Goal: Download file/media

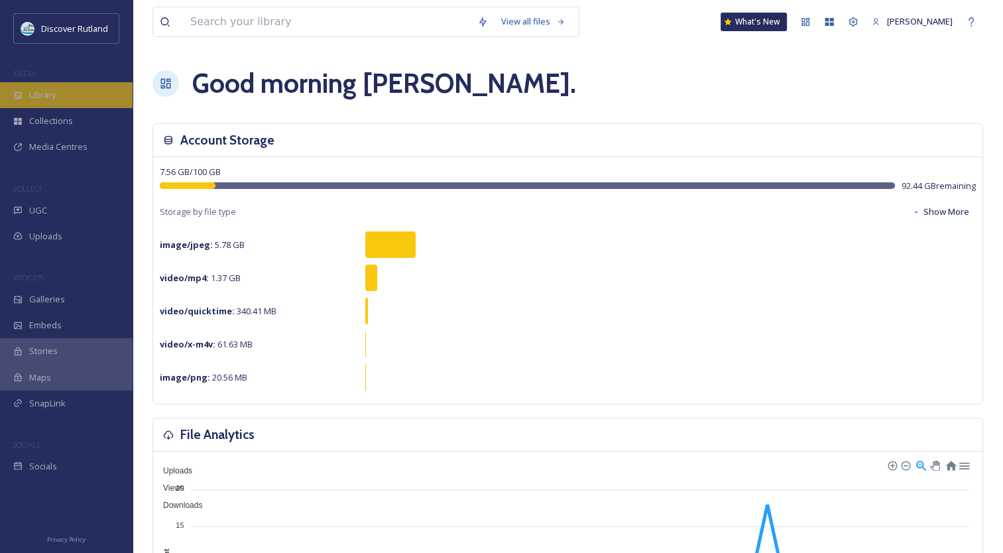
click at [72, 90] on div "Library" at bounding box center [66, 95] width 133 height 26
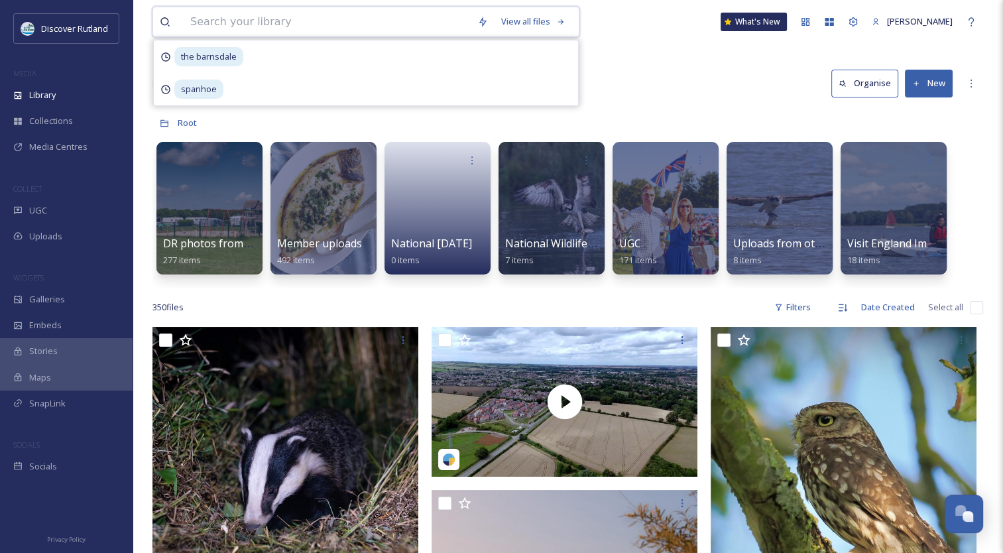
click at [408, 18] on input at bounding box center [327, 21] width 287 height 29
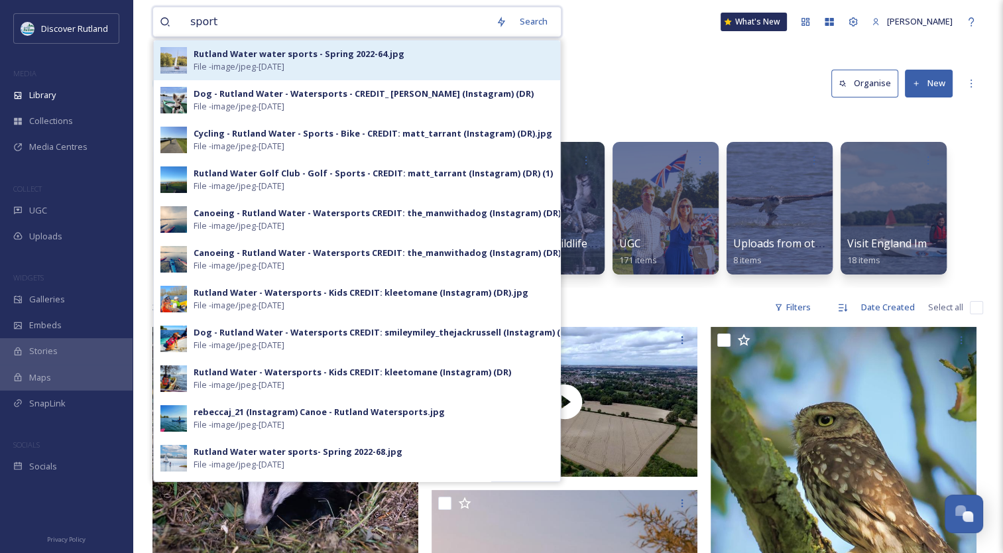
type input "sport"
click at [381, 54] on div "Rutland Water water sports - Spring 2022-64.jpg" at bounding box center [299, 54] width 211 height 13
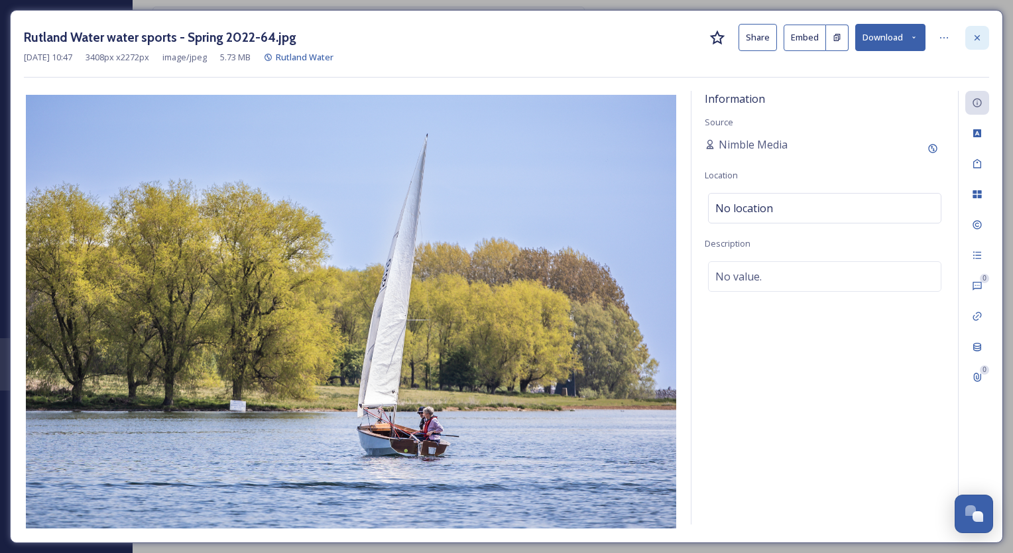
click at [983, 37] on div at bounding box center [977, 38] width 24 height 24
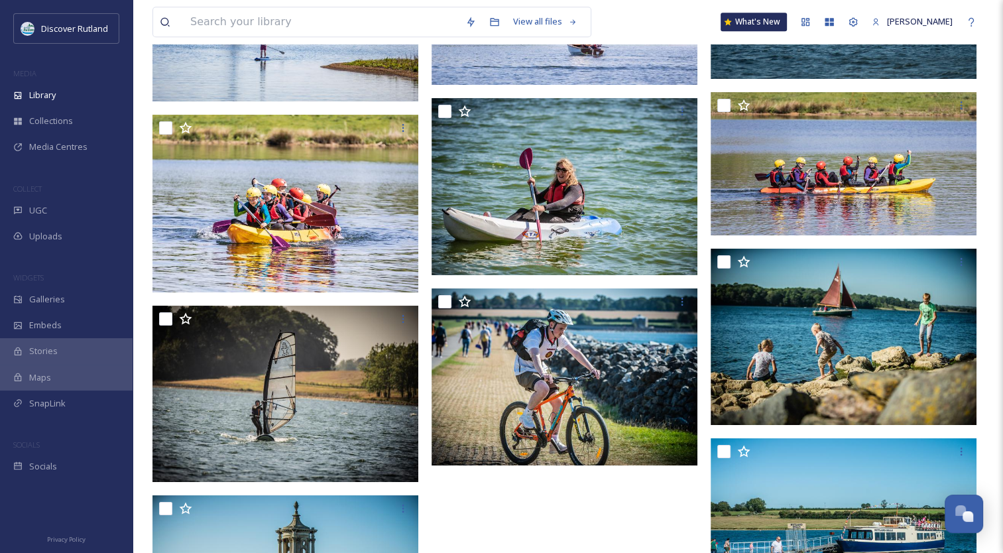
scroll to position [6661, 0]
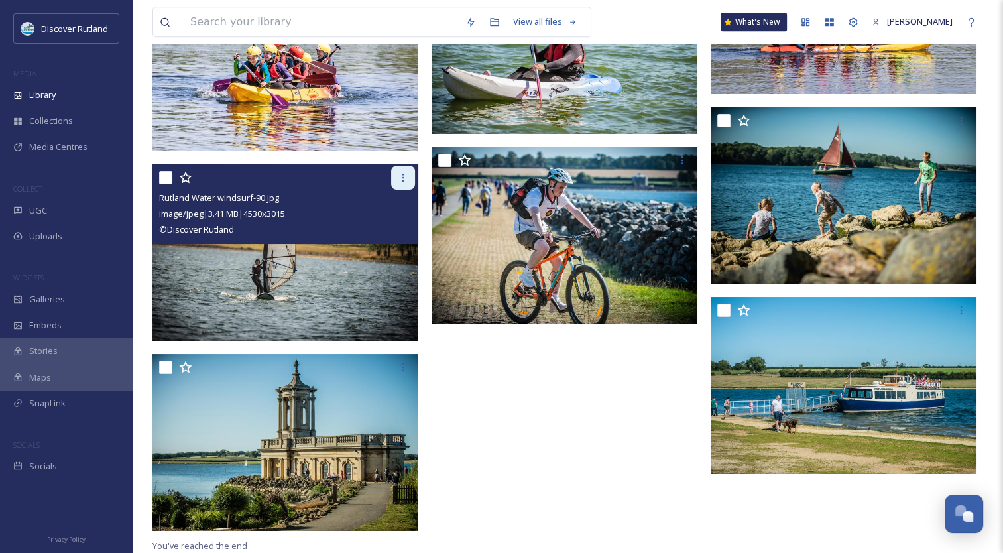
click at [403, 177] on icon at bounding box center [403, 178] width 2 height 8
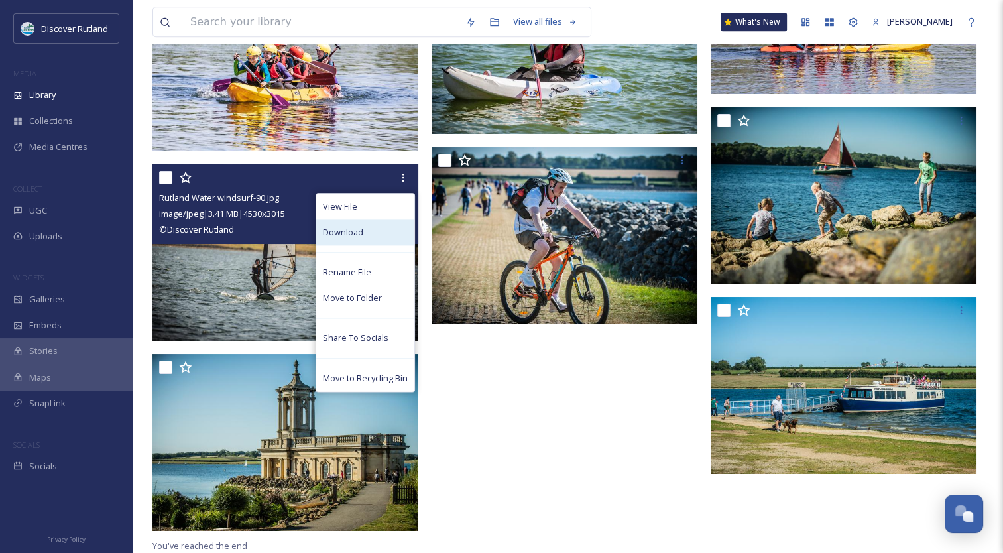
click at [355, 231] on span "Download" at bounding box center [343, 232] width 40 height 13
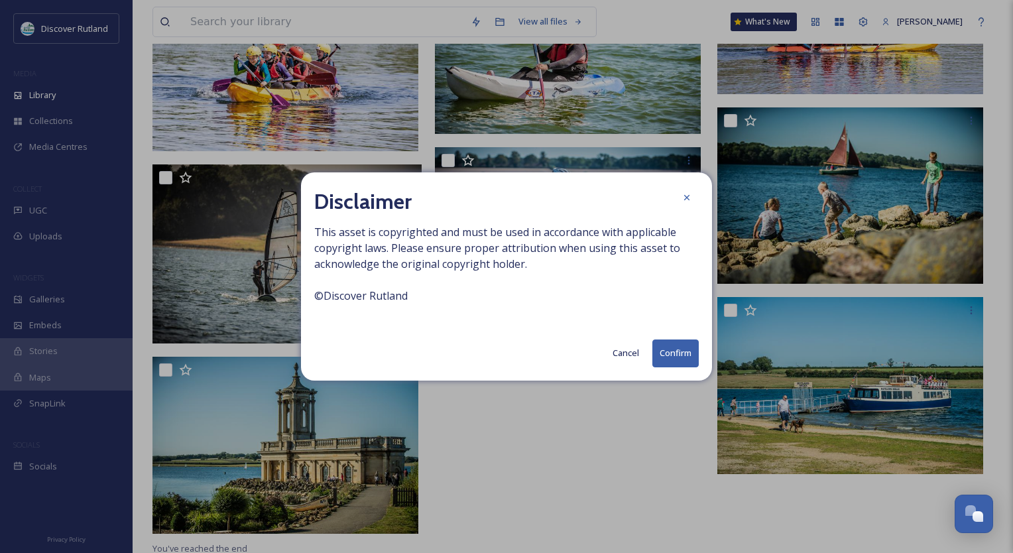
click at [655, 349] on button "Confirm" at bounding box center [675, 352] width 46 height 27
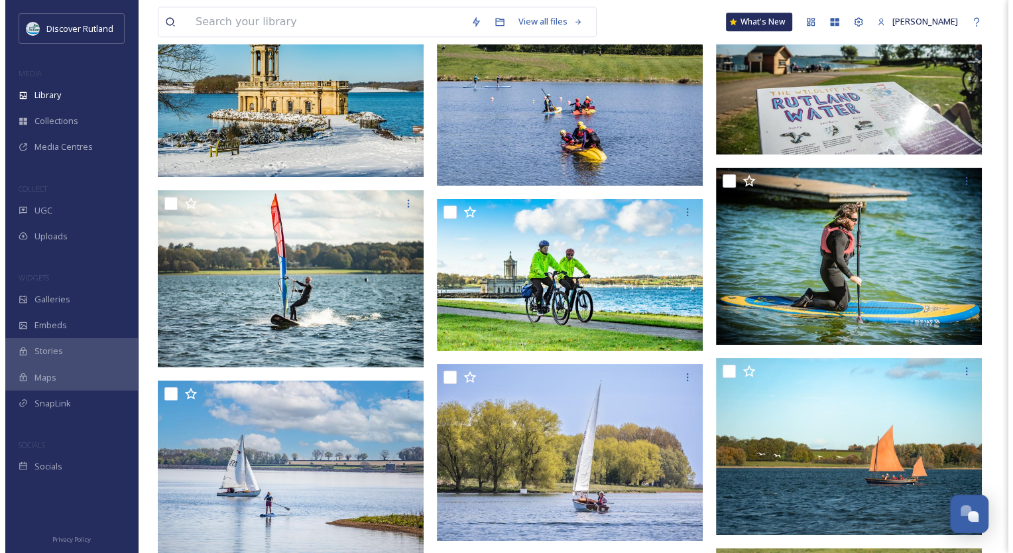
scroll to position [6051, 0]
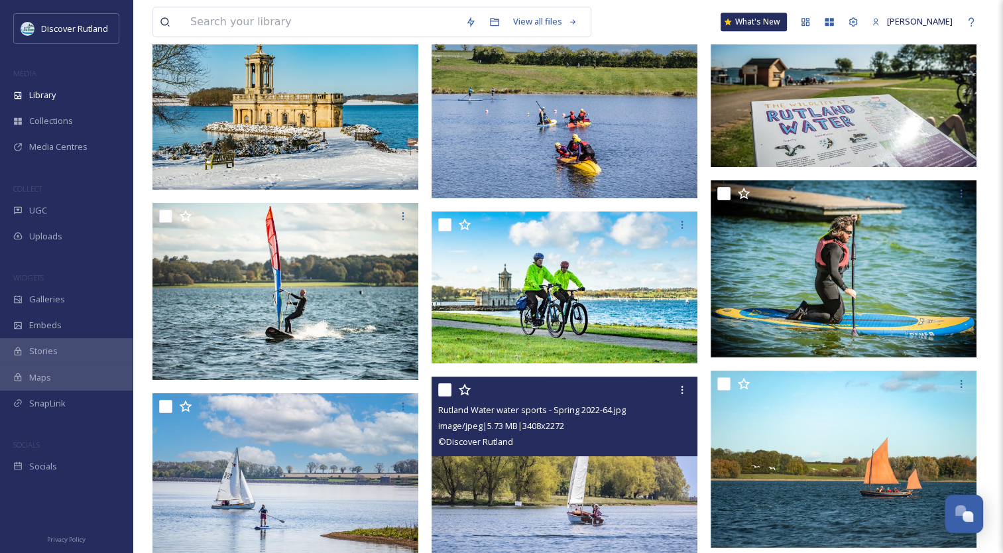
click at [606, 481] on img at bounding box center [565, 466] width 266 height 178
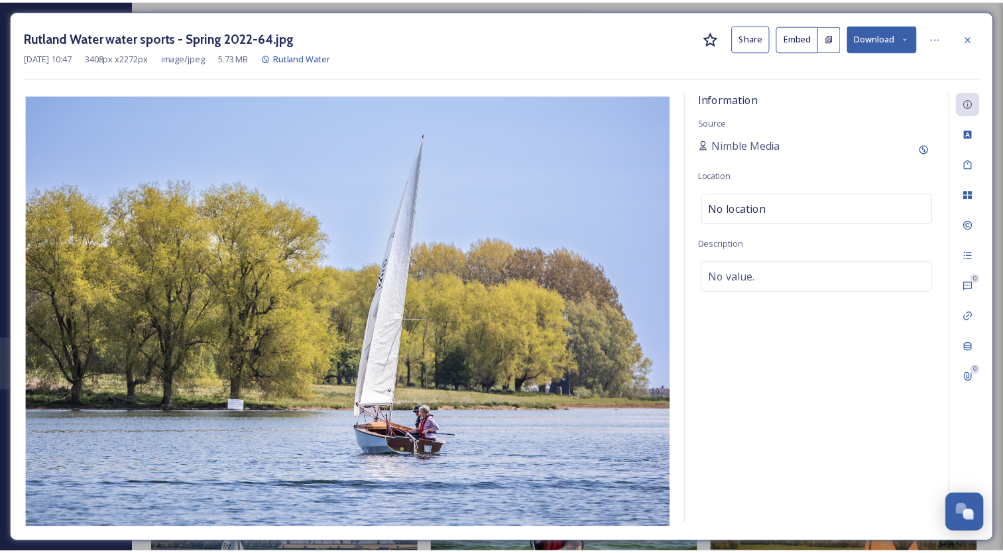
scroll to position [6120, 0]
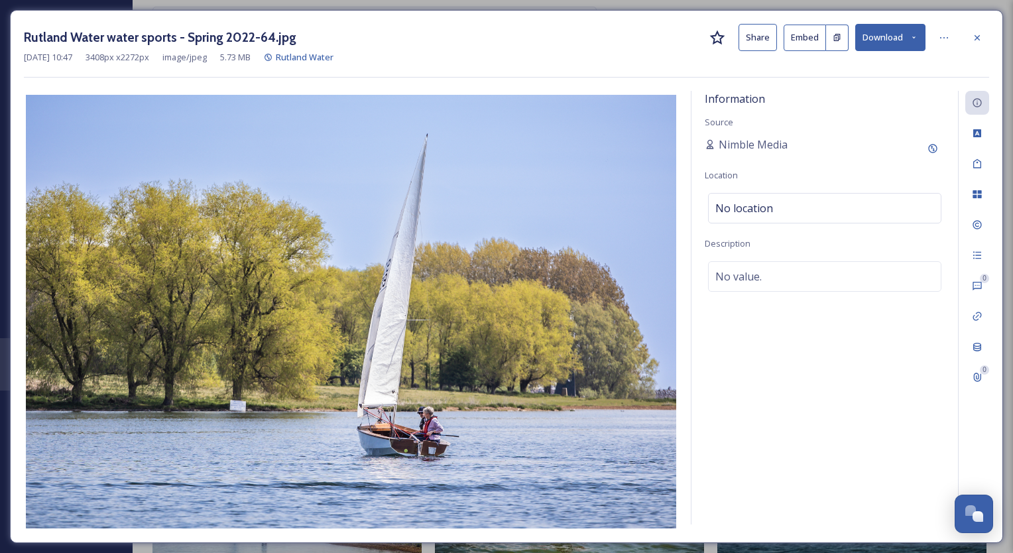
click at [881, 38] on button "Download" at bounding box center [890, 37] width 70 height 27
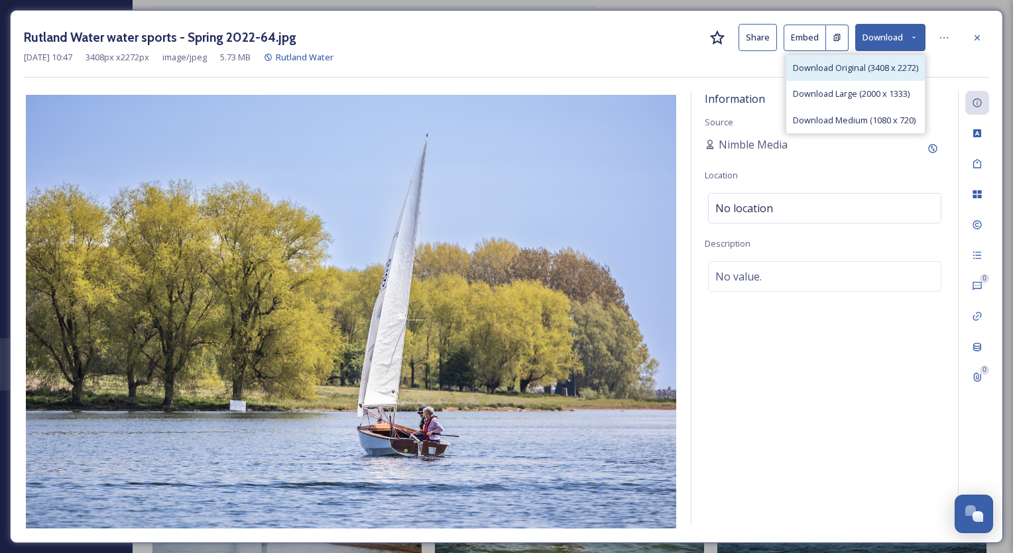
click at [853, 66] on span "Download Original (3408 x 2272)" at bounding box center [855, 68] width 125 height 13
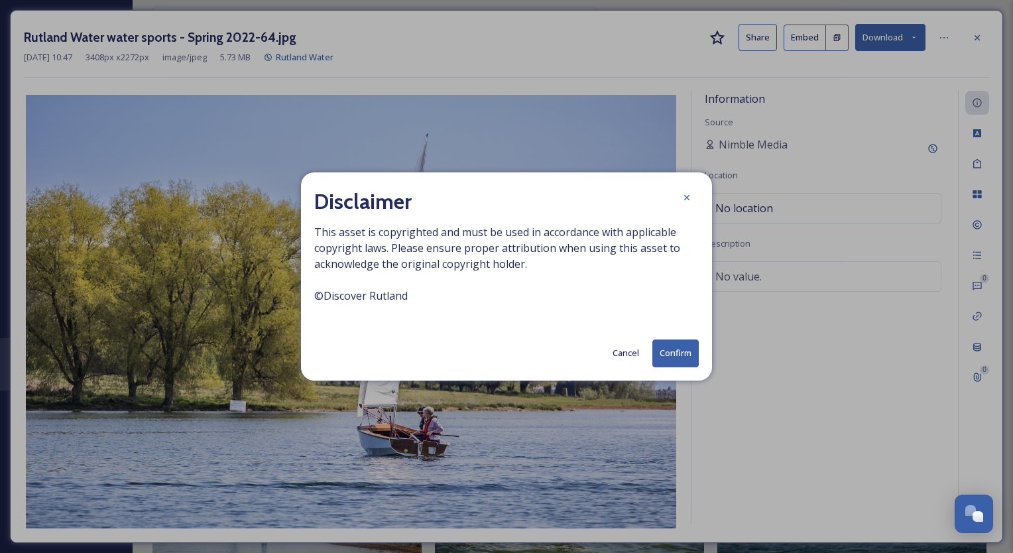
click at [684, 346] on button "Confirm" at bounding box center [675, 352] width 46 height 27
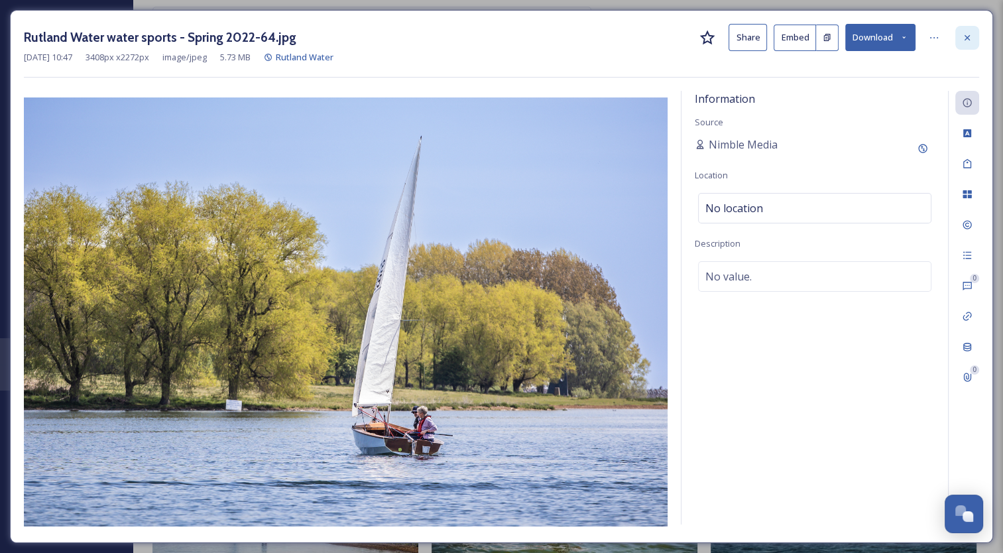
click at [966, 42] on icon at bounding box center [967, 37] width 11 height 11
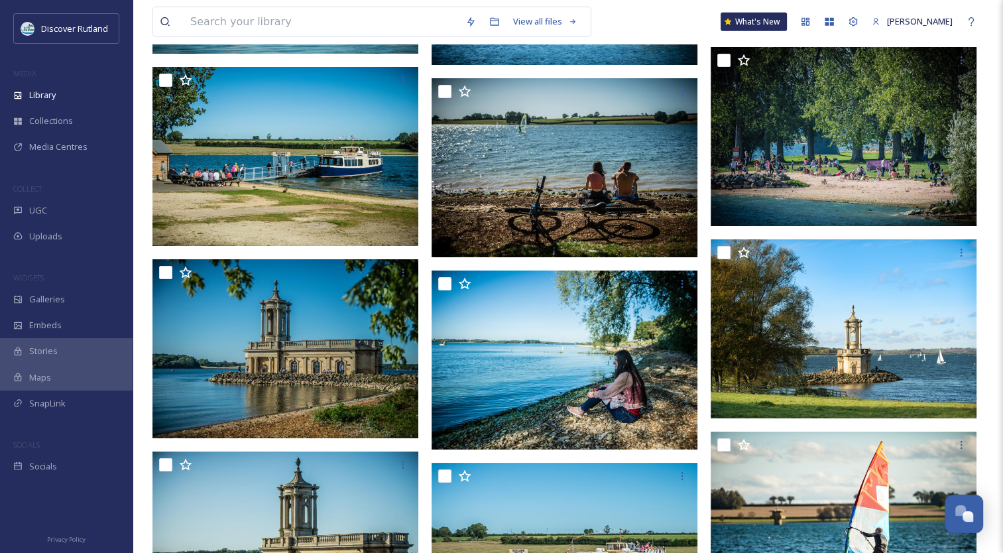
scroll to position [3239, 0]
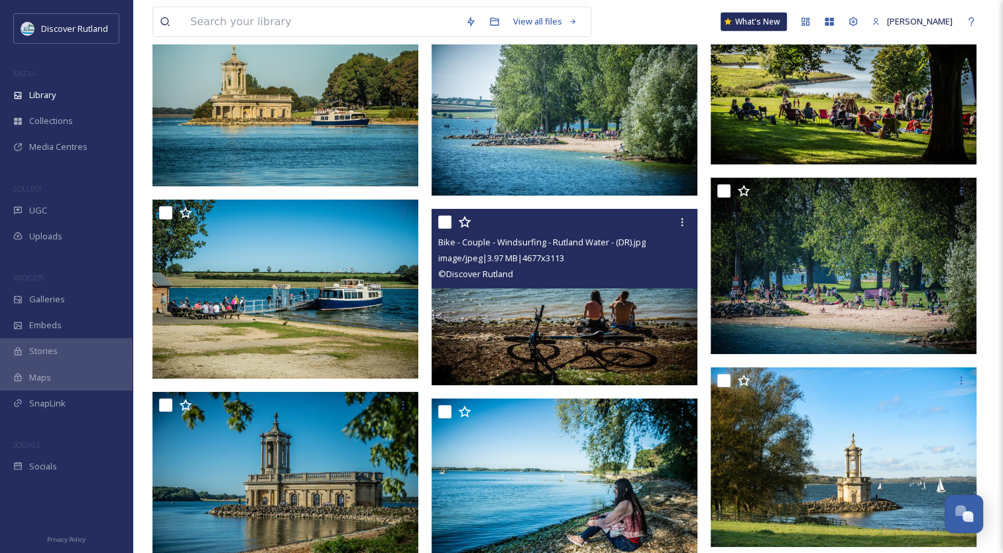
click at [591, 339] on img at bounding box center [565, 296] width 266 height 177
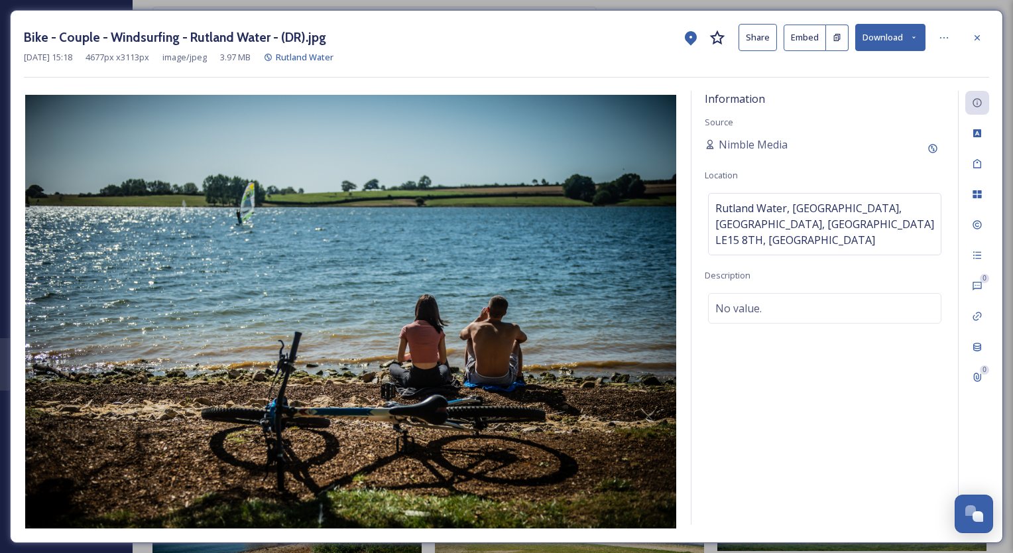
click at [873, 39] on button "Download" at bounding box center [890, 37] width 70 height 27
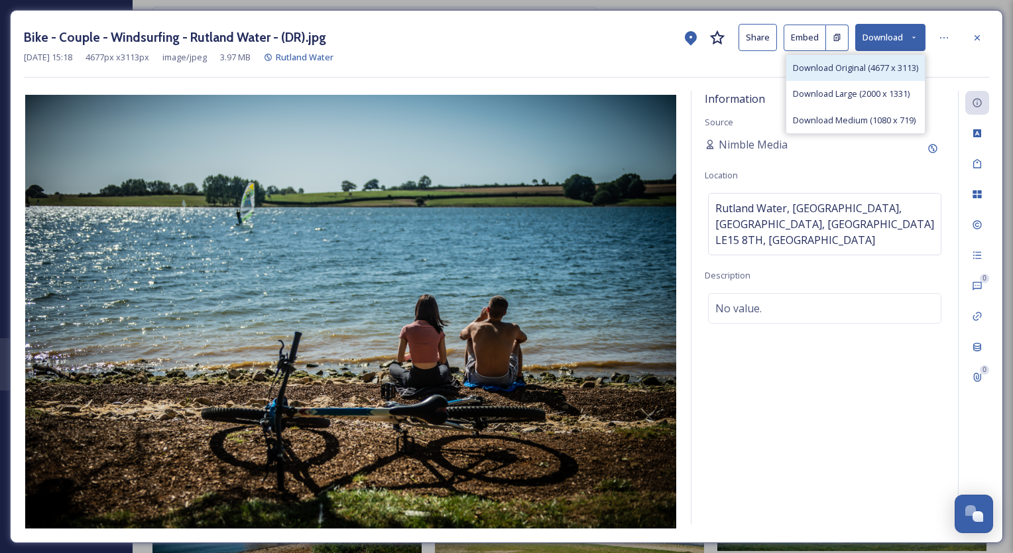
click at [869, 73] on span "Download Original (4677 x 3113)" at bounding box center [855, 68] width 125 height 13
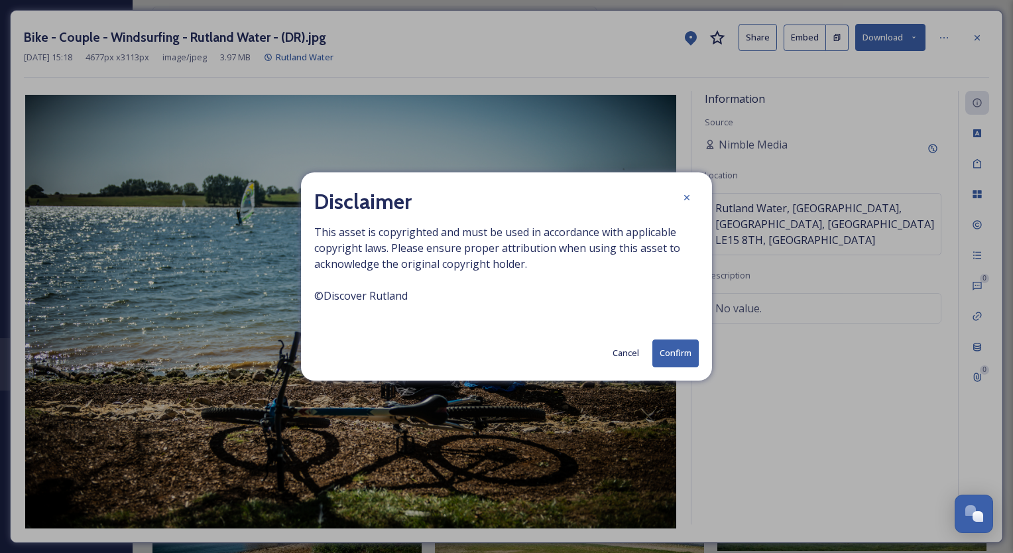
click at [688, 351] on button "Confirm" at bounding box center [675, 352] width 46 height 27
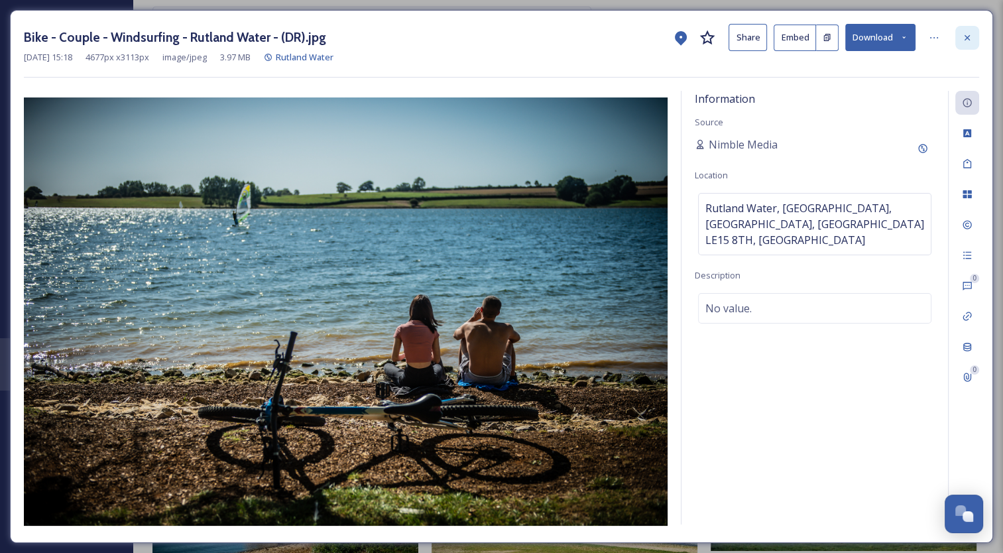
click at [965, 27] on div at bounding box center [967, 38] width 24 height 24
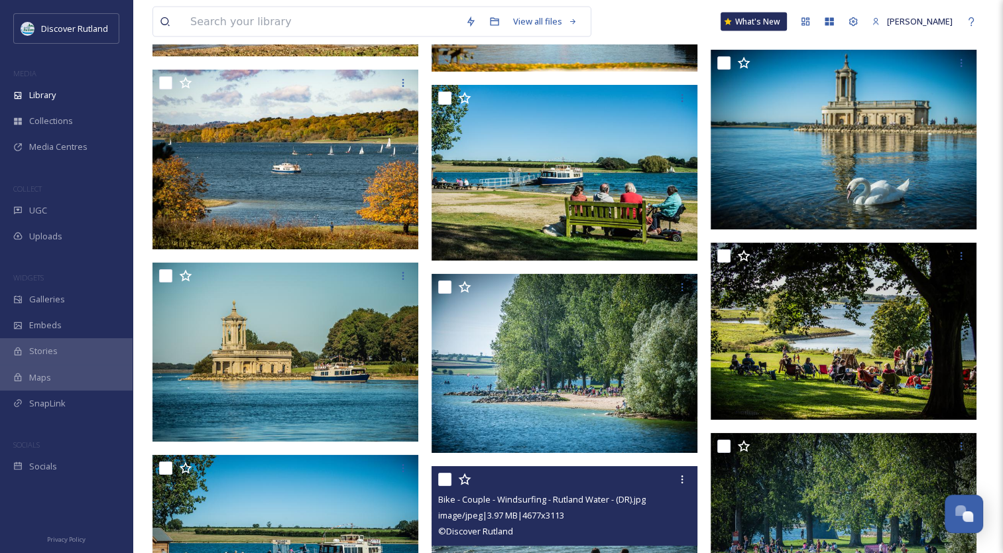
scroll to position [2976, 0]
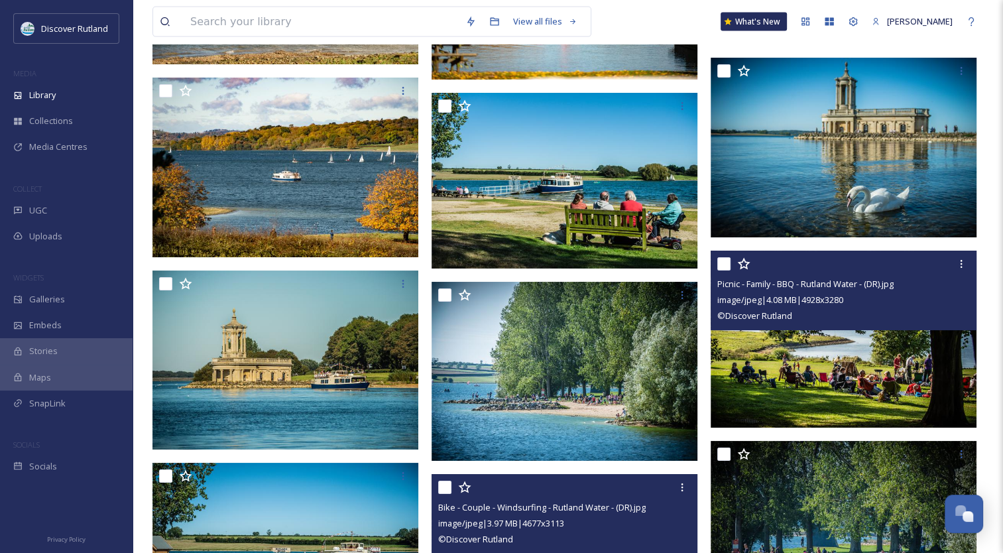
click at [873, 346] on img at bounding box center [844, 339] width 266 height 177
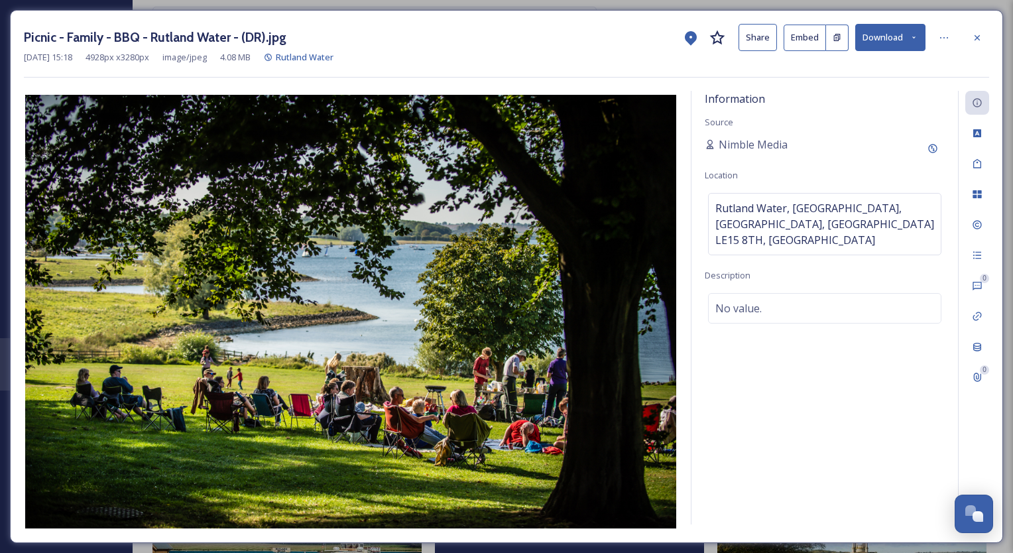
click at [891, 40] on button "Download" at bounding box center [890, 37] width 70 height 27
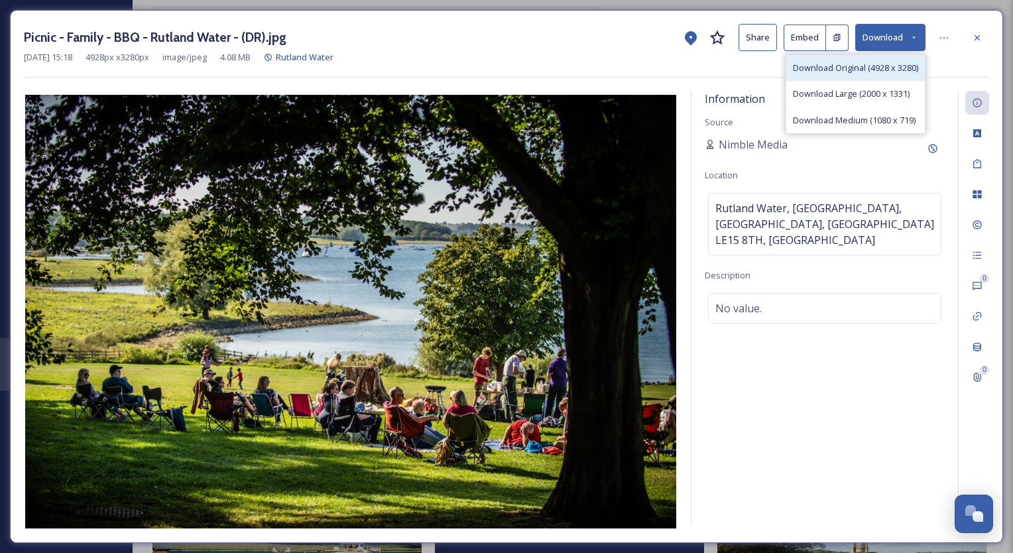
click at [857, 66] on span "Download Original (4928 x 3280)" at bounding box center [855, 68] width 125 height 13
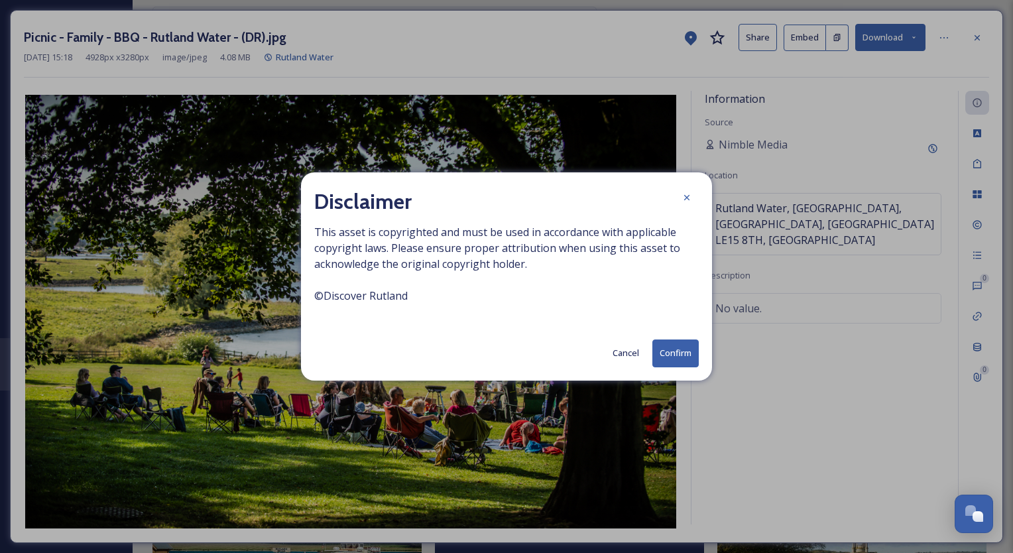
click at [673, 357] on button "Confirm" at bounding box center [675, 352] width 46 height 27
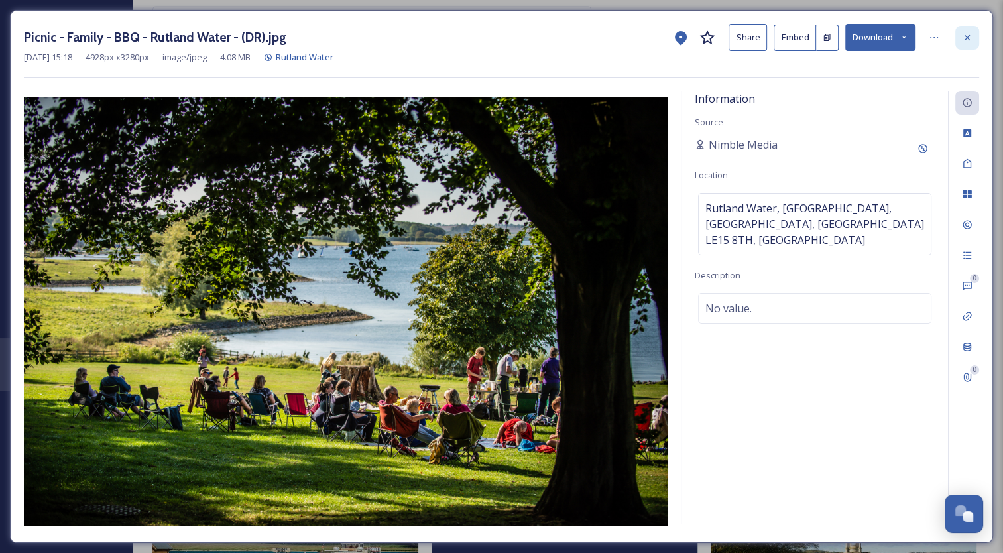
click at [966, 38] on icon at bounding box center [967, 36] width 5 height 5
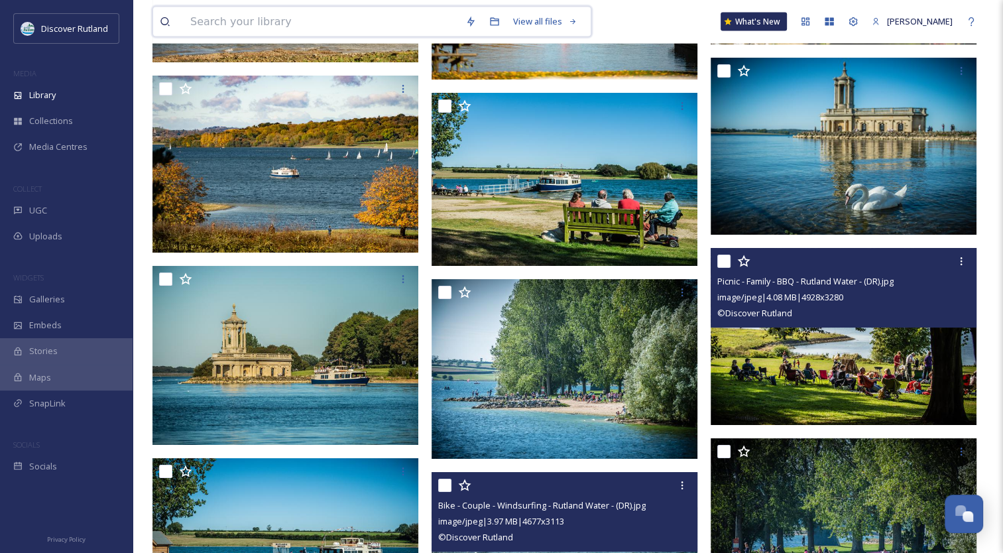
click at [300, 30] on input at bounding box center [321, 21] width 275 height 29
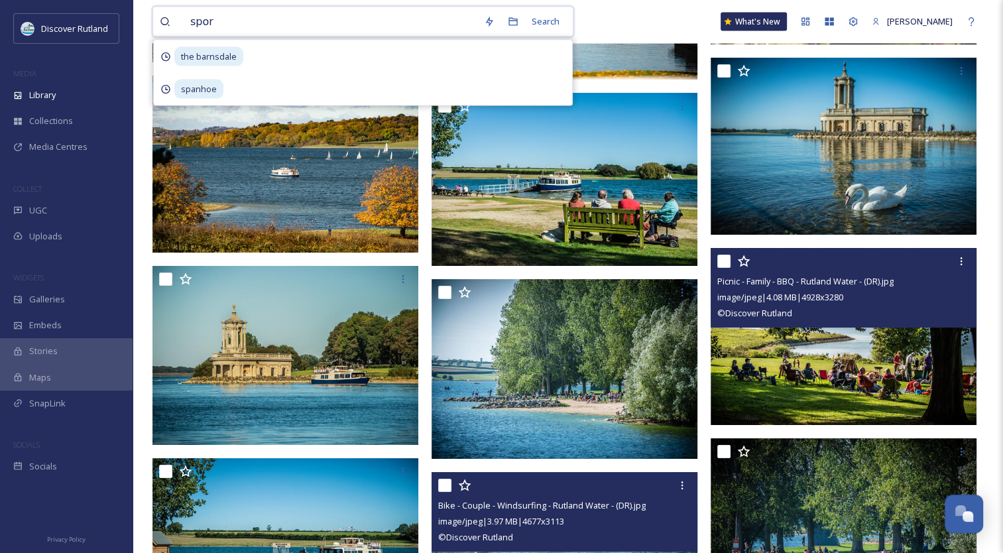
type input "sport"
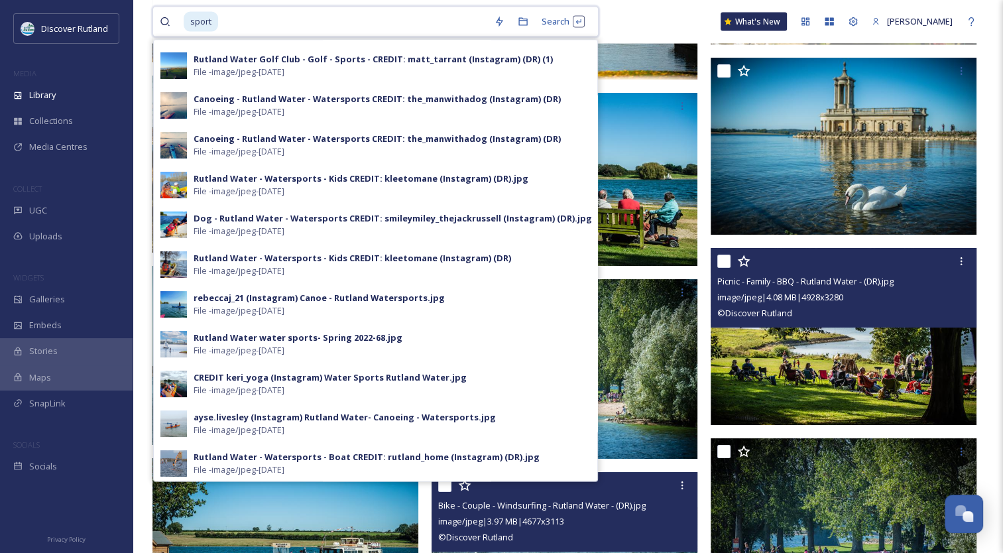
scroll to position [115, 0]
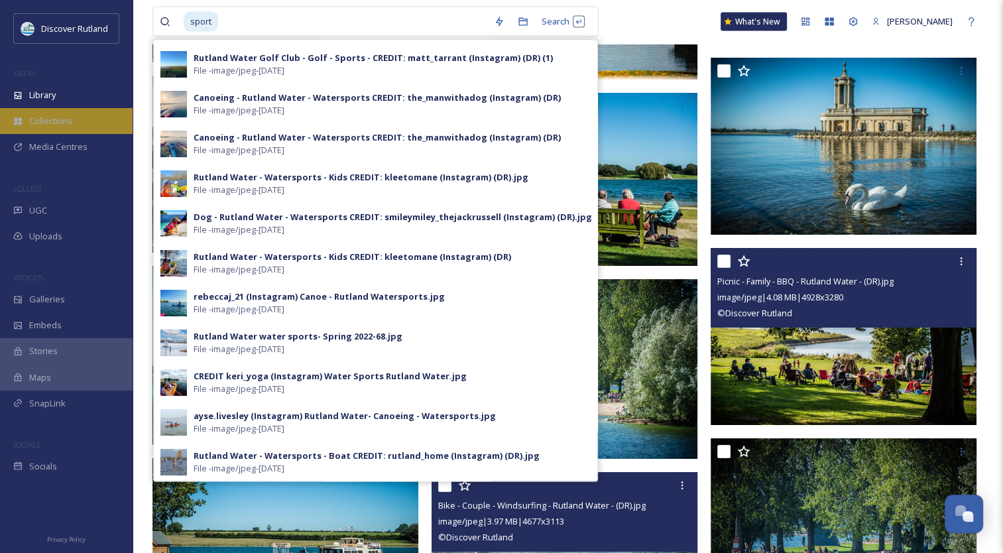
click at [84, 121] on div "Collections" at bounding box center [66, 121] width 133 height 26
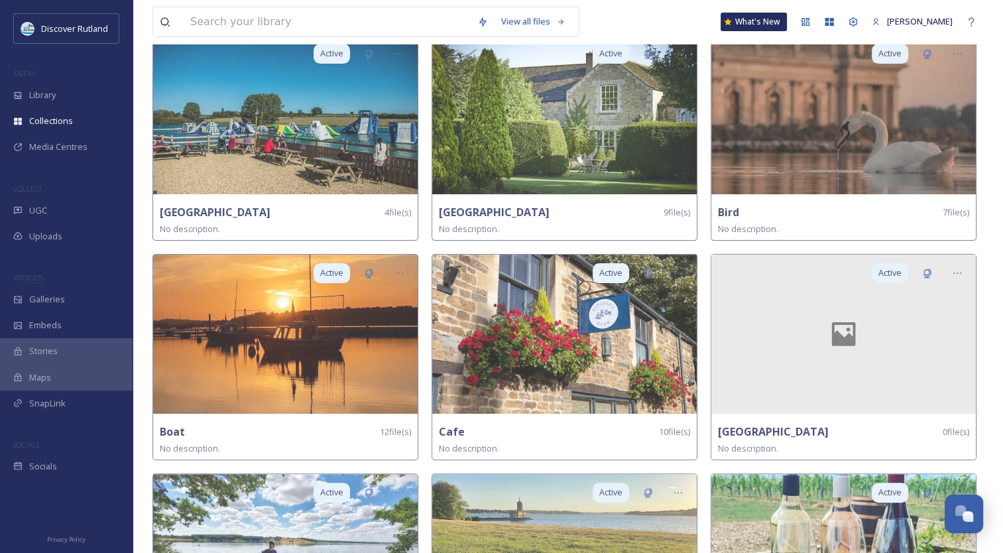
scroll to position [552, 0]
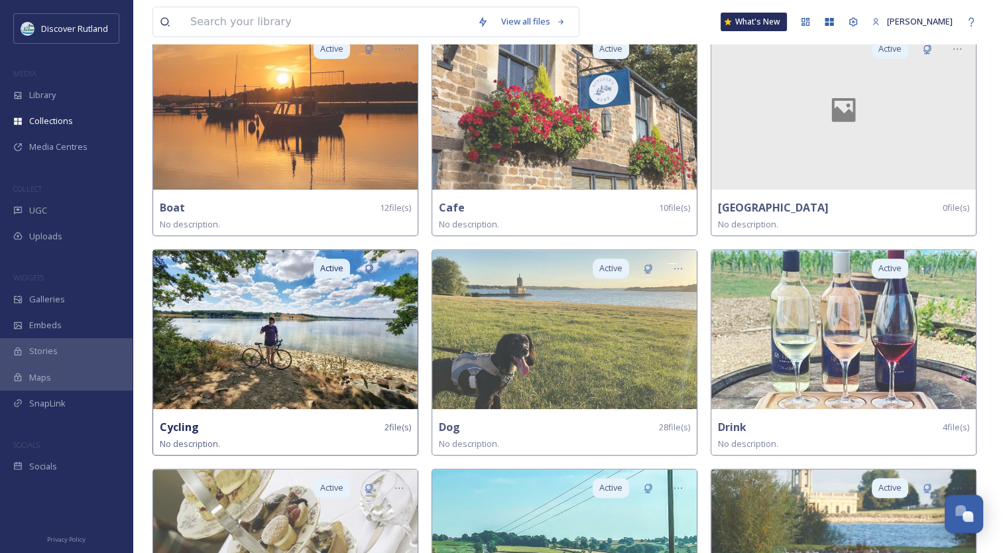
click at [358, 340] on img at bounding box center [285, 329] width 265 height 159
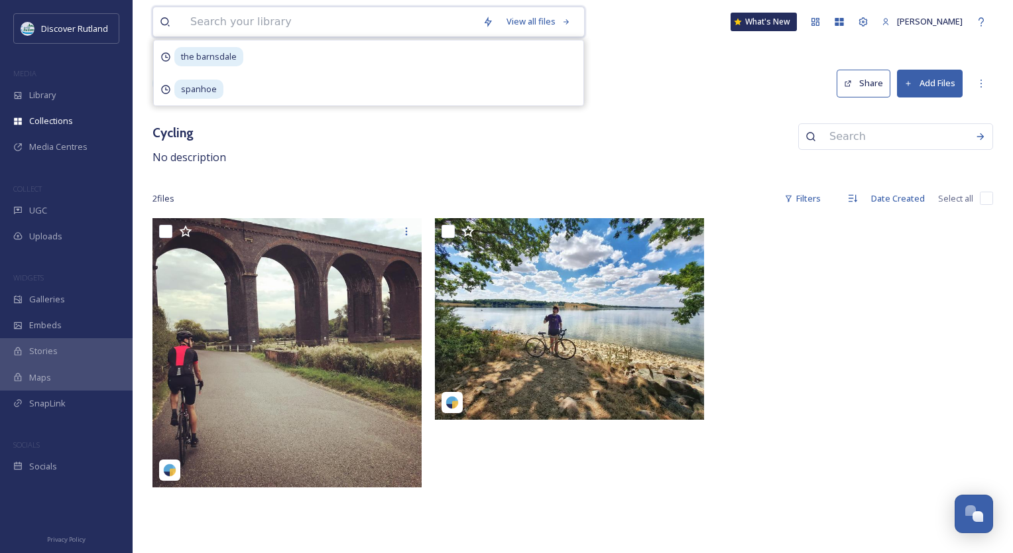
click at [393, 23] on input at bounding box center [330, 21] width 292 height 29
type input "cycling"
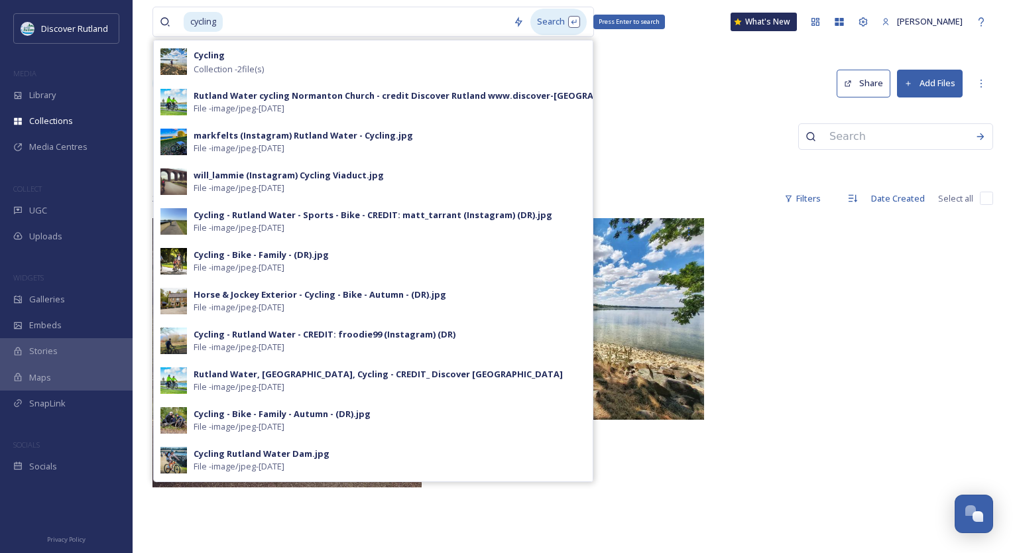
click at [552, 21] on div "Search Press Enter to search" at bounding box center [558, 22] width 56 height 26
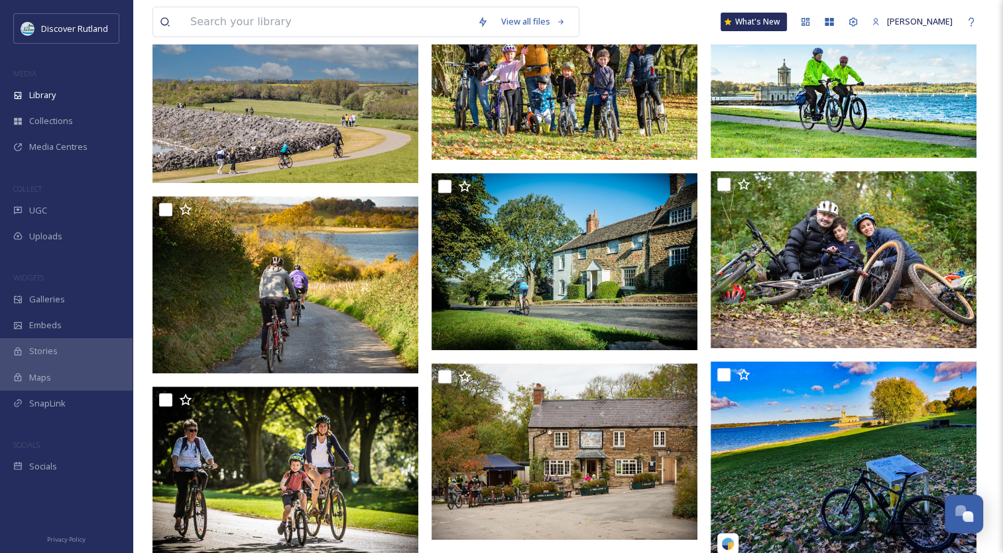
scroll to position [525, 0]
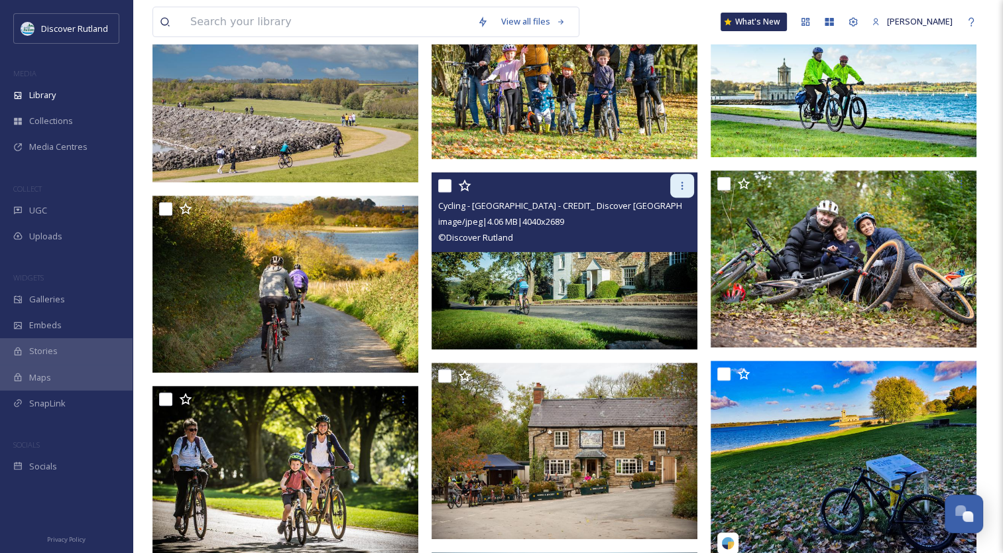
click at [684, 184] on icon at bounding box center [682, 185] width 11 height 11
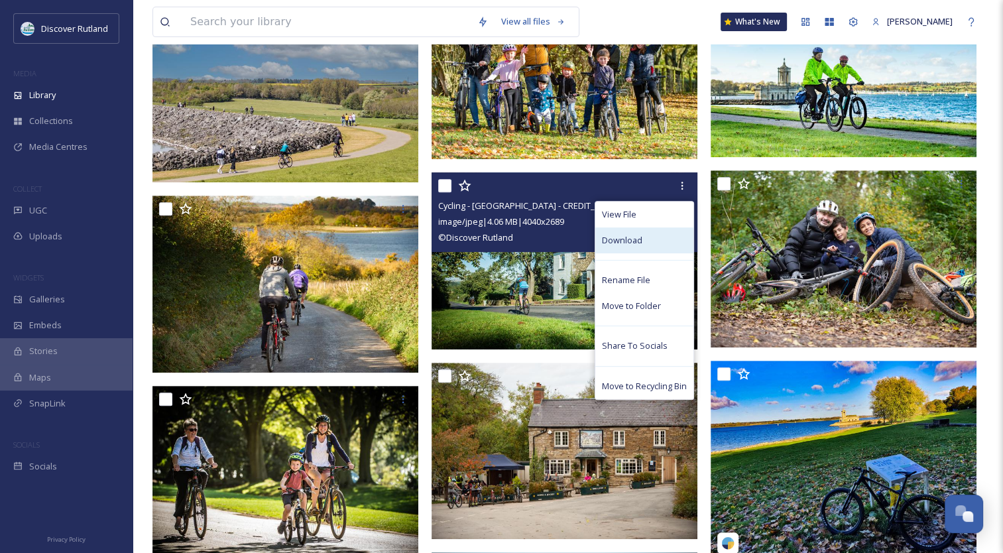
click at [637, 244] on span "Download" at bounding box center [622, 240] width 40 height 13
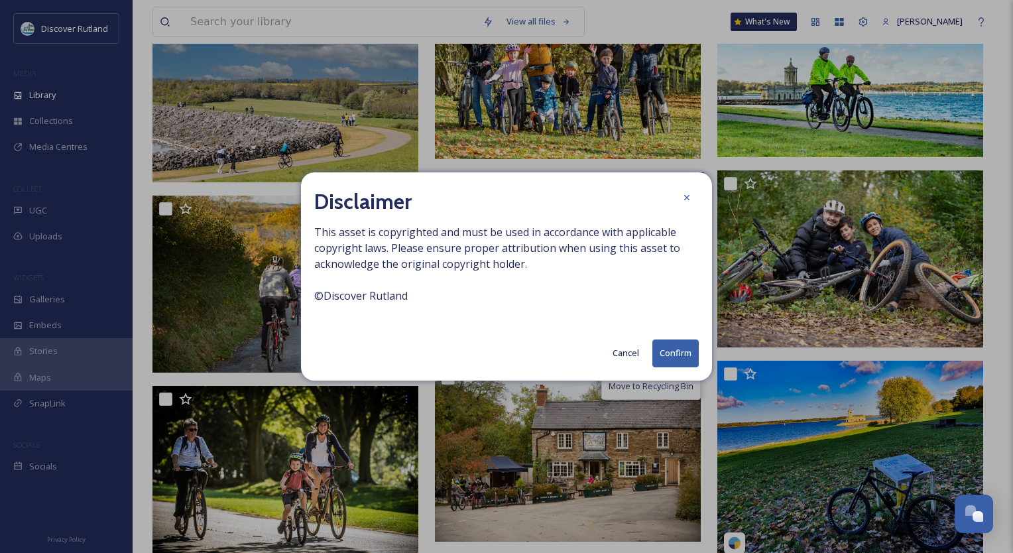
click at [697, 351] on button "Confirm" at bounding box center [675, 352] width 46 height 27
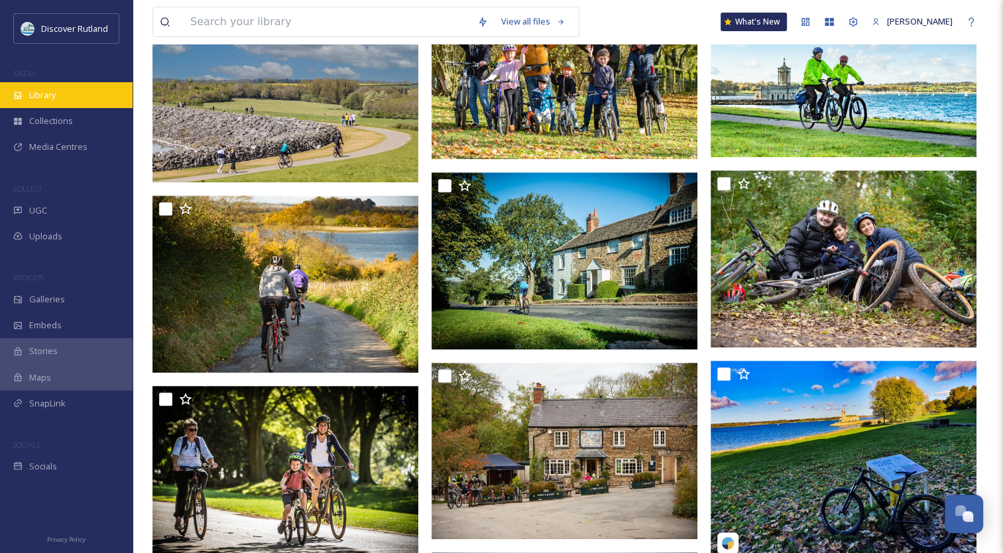
click at [48, 93] on span "Library" at bounding box center [42, 95] width 27 height 13
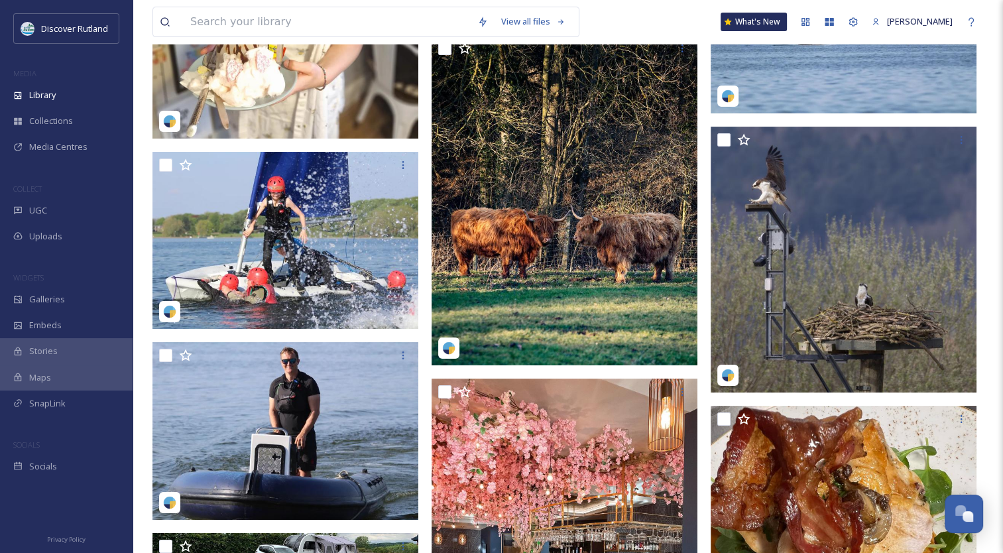
scroll to position [5435, 0]
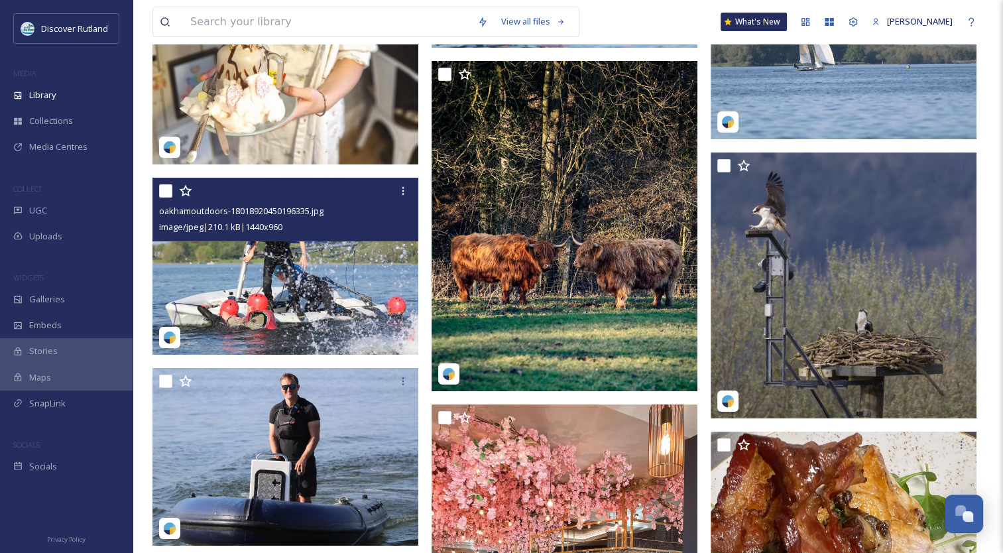
click at [318, 266] on img at bounding box center [285, 267] width 266 height 178
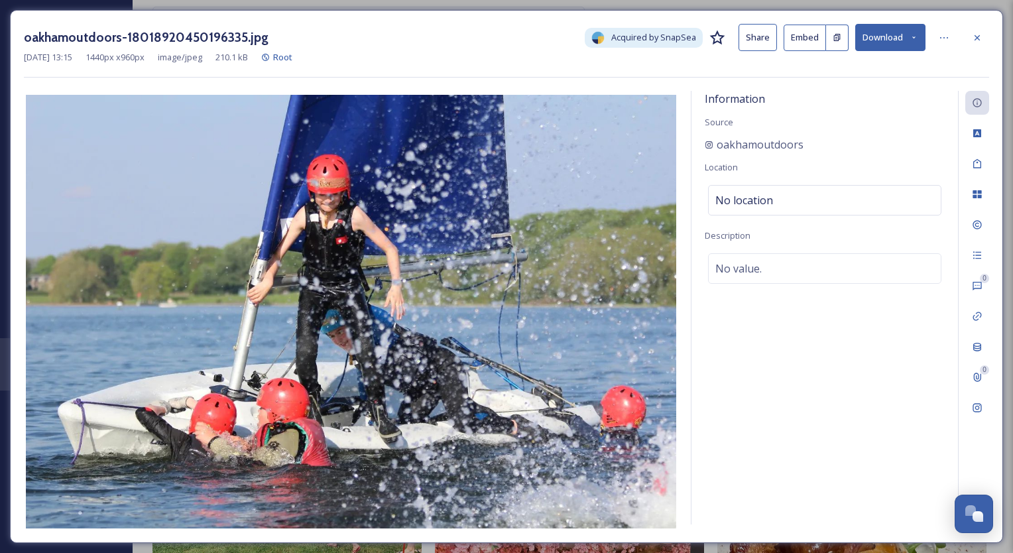
click at [900, 29] on button "Download" at bounding box center [890, 37] width 70 height 27
click at [843, 58] on div "Download Original (1440 x 960)" at bounding box center [857, 68] width 136 height 26
click at [983, 36] on div at bounding box center [977, 38] width 24 height 24
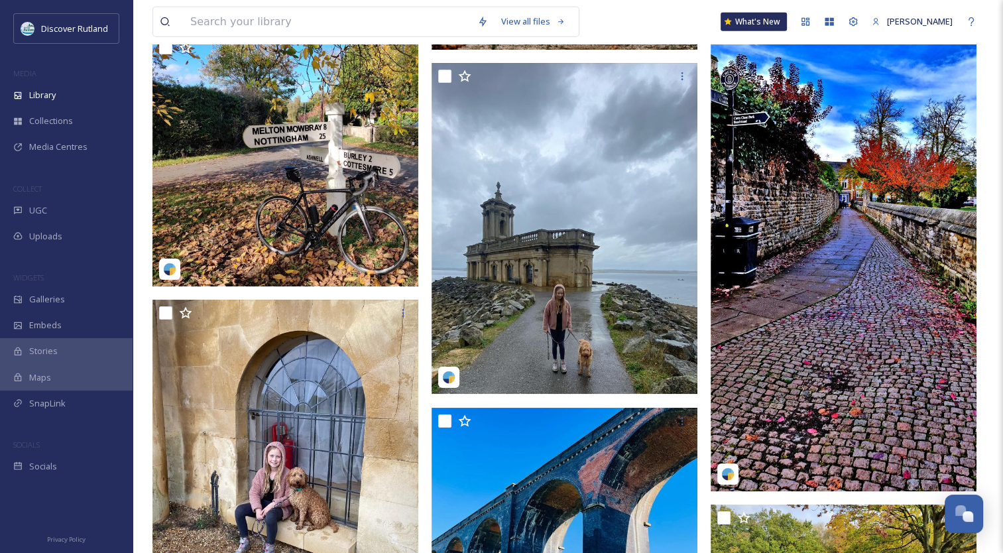
scroll to position [18457, 0]
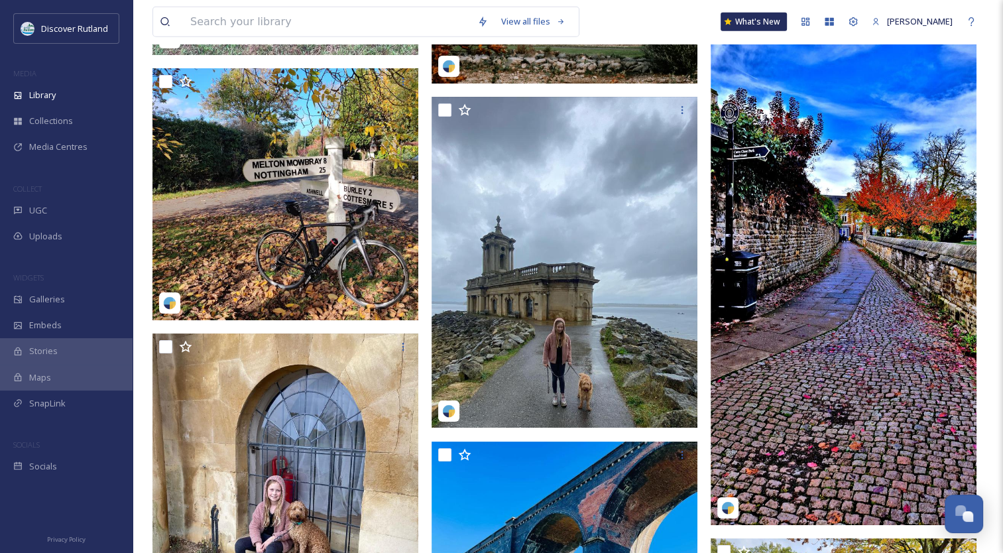
click at [902, 174] on img at bounding box center [844, 238] width 266 height 576
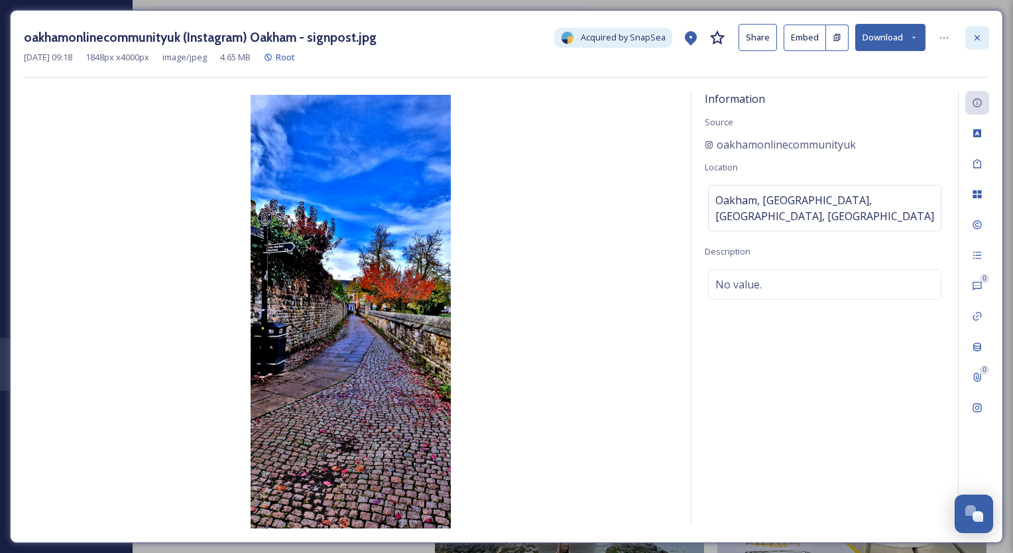
click at [981, 38] on icon at bounding box center [977, 37] width 11 height 11
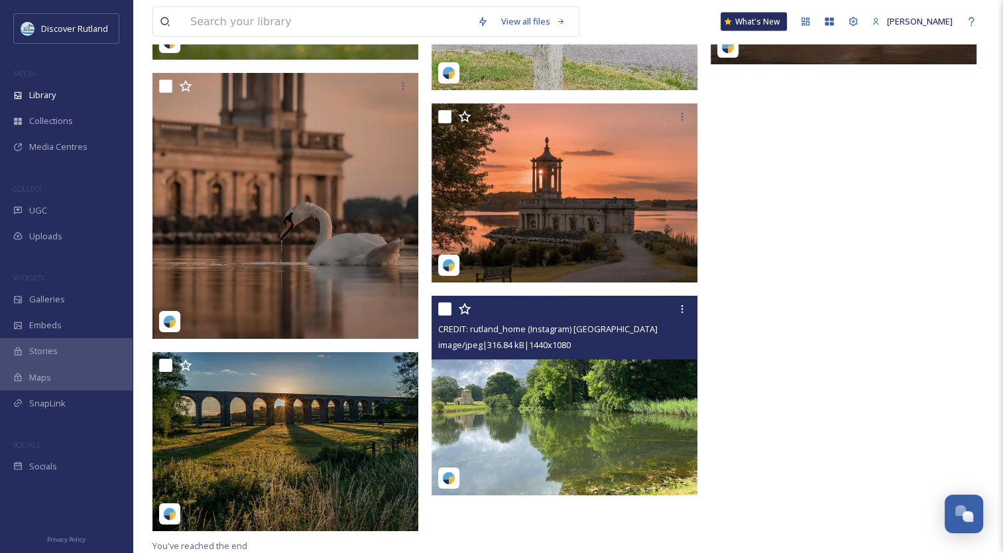
scroll to position [32780, 0]
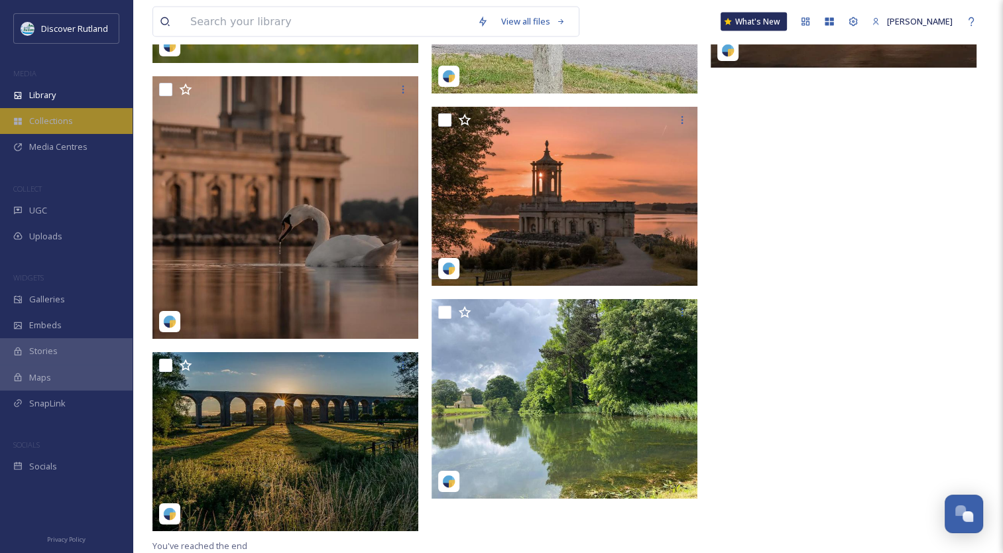
click at [61, 126] on span "Collections" at bounding box center [51, 121] width 44 height 13
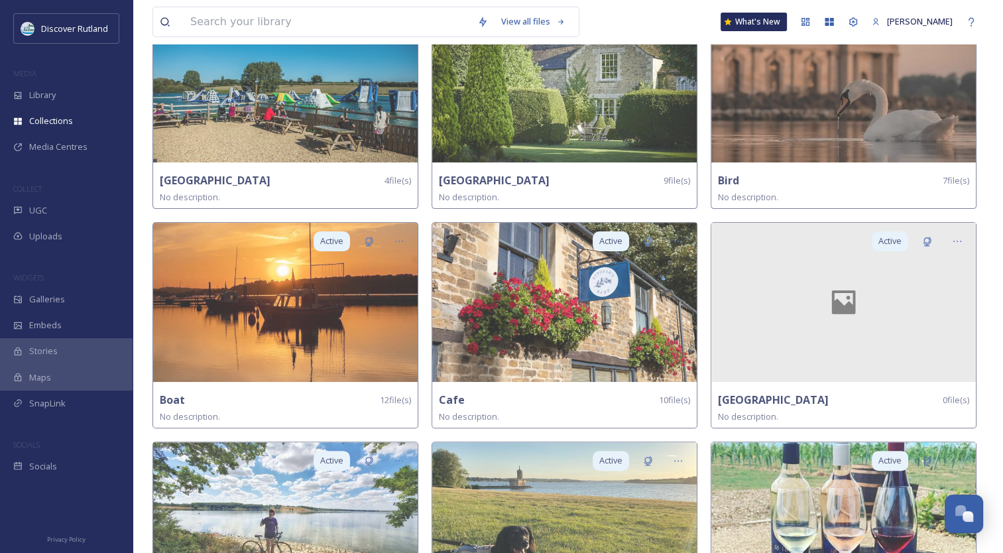
scroll to position [355, 0]
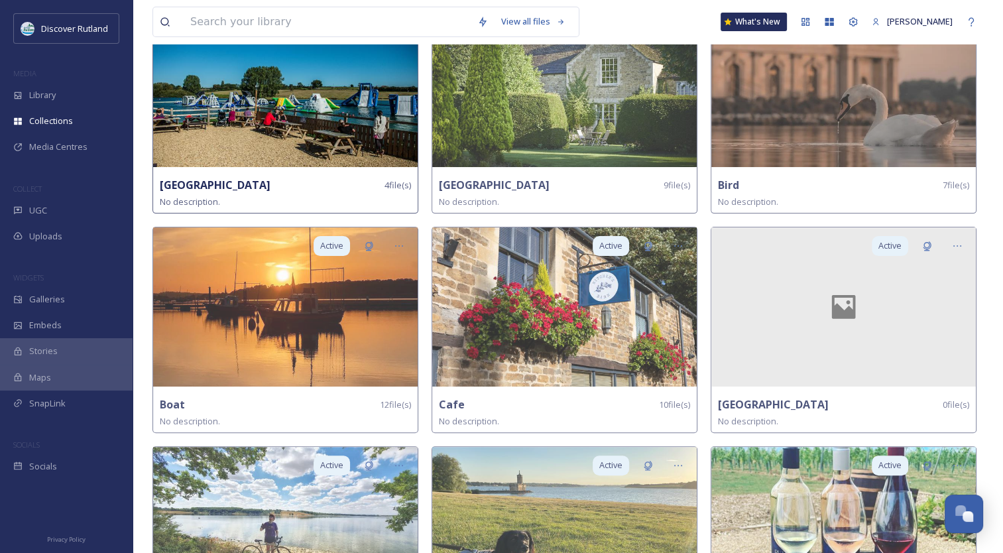
click at [265, 130] on img at bounding box center [285, 87] width 265 height 159
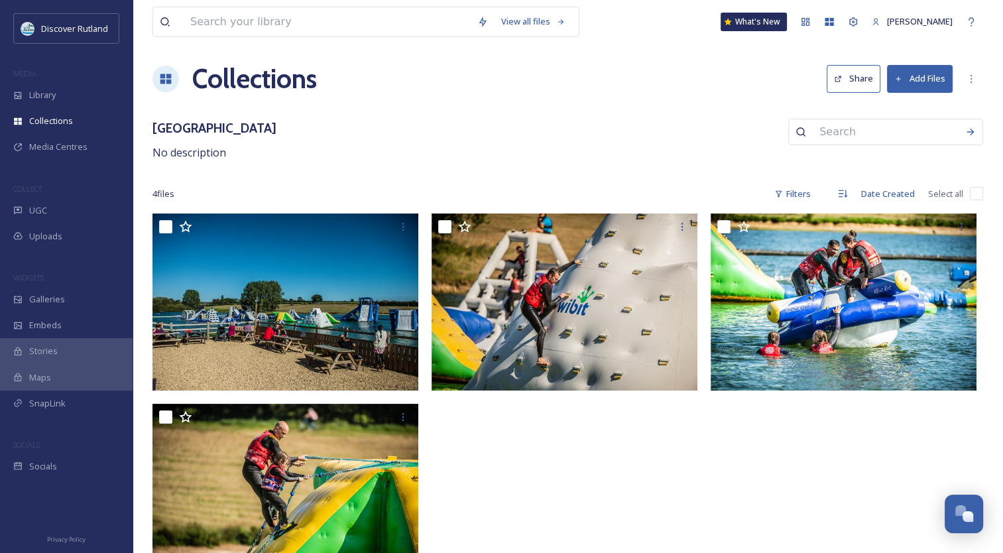
scroll to position [38, 0]
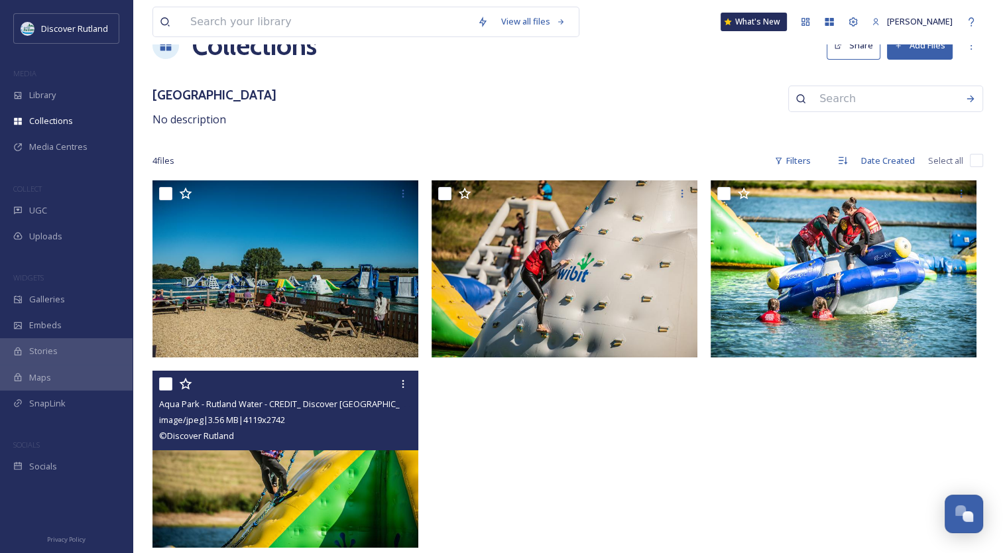
click at [281, 480] on img at bounding box center [285, 459] width 266 height 177
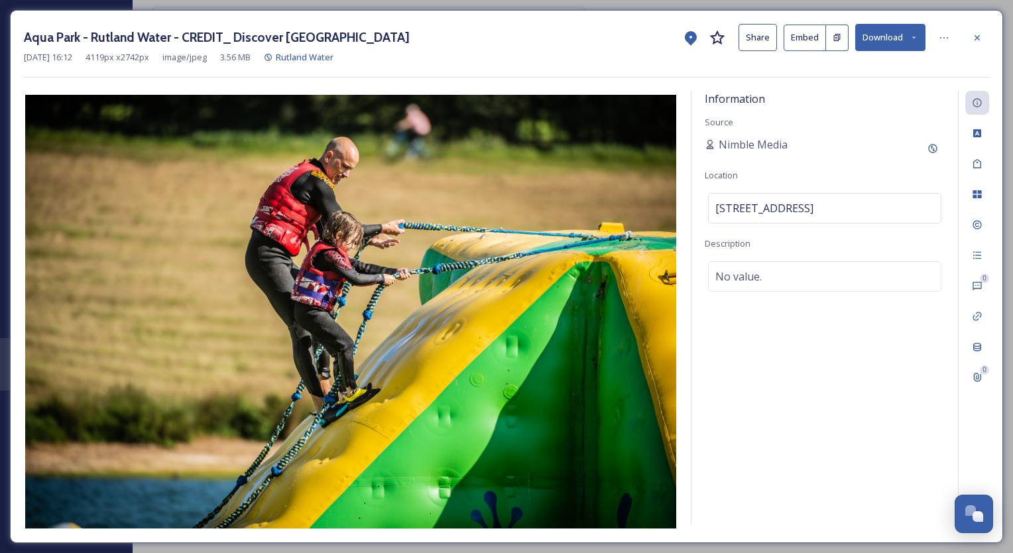
click at [880, 36] on button "Download" at bounding box center [890, 37] width 70 height 27
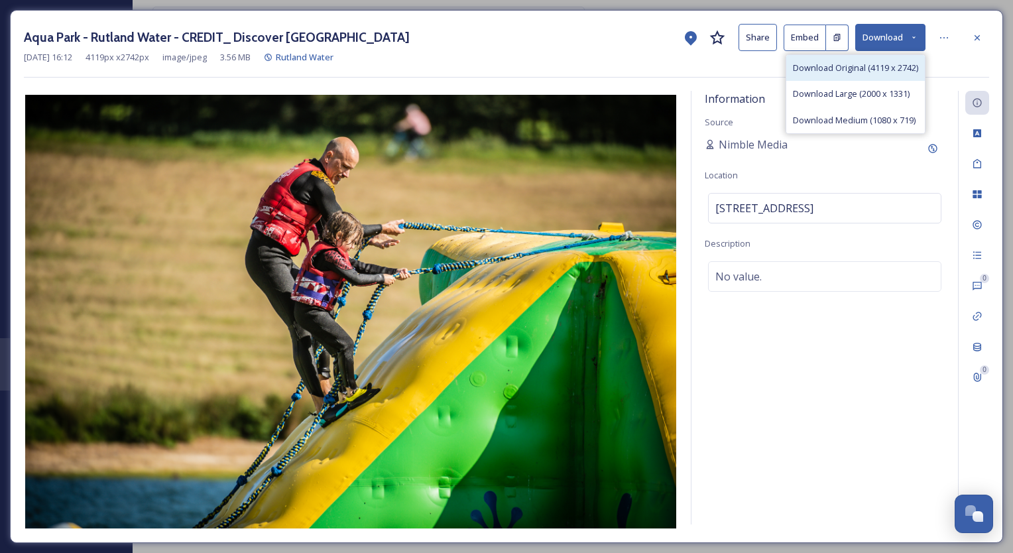
click at [854, 68] on span "Download Original (4119 x 2742)" at bounding box center [855, 68] width 125 height 13
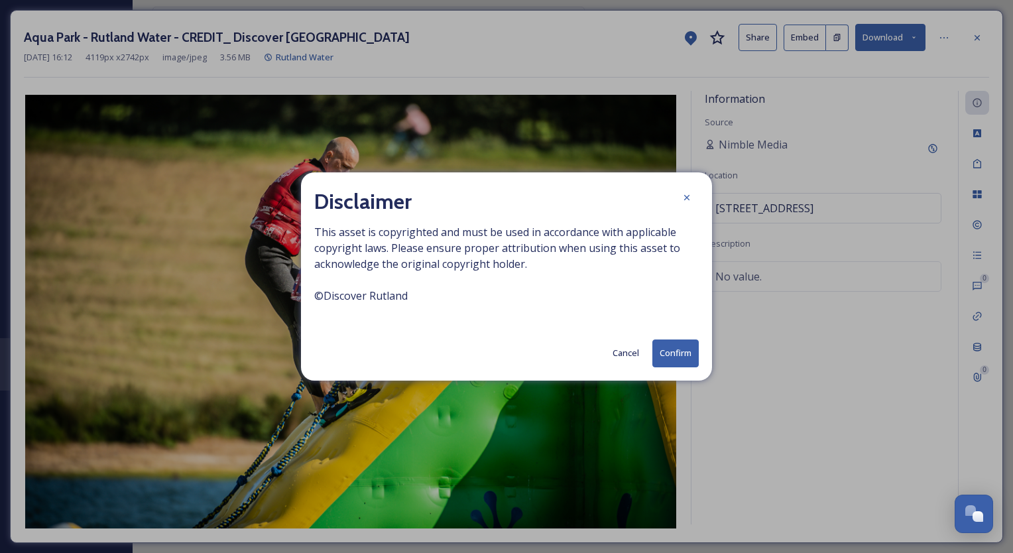
click at [677, 334] on div "Disclaimer This asset is copyrighted and must be used in accordance with applic…" at bounding box center [506, 276] width 411 height 208
click at [676, 349] on button "Confirm" at bounding box center [675, 352] width 46 height 27
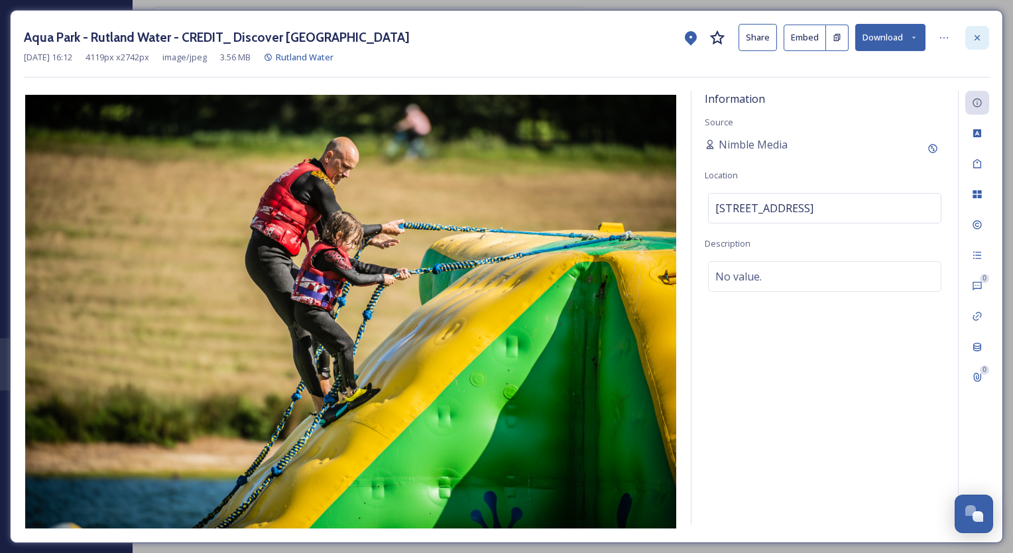
click at [979, 36] on icon at bounding box center [977, 37] width 11 height 11
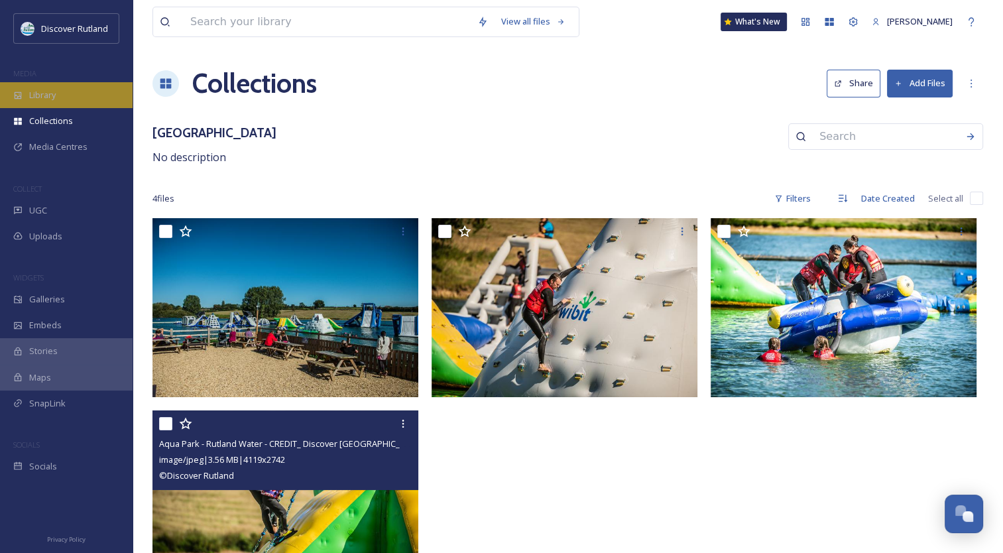
click at [80, 105] on div "Library" at bounding box center [66, 95] width 133 height 26
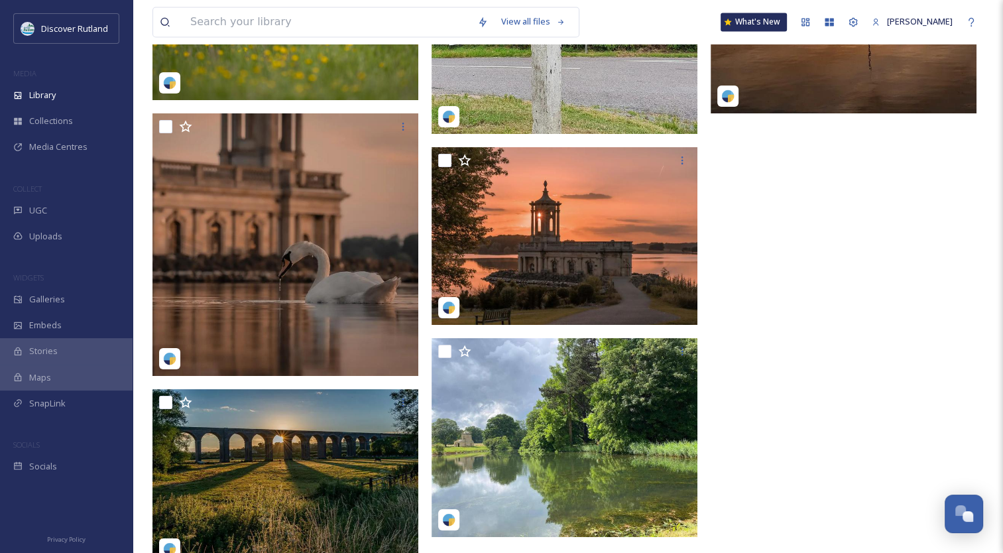
scroll to position [32400, 0]
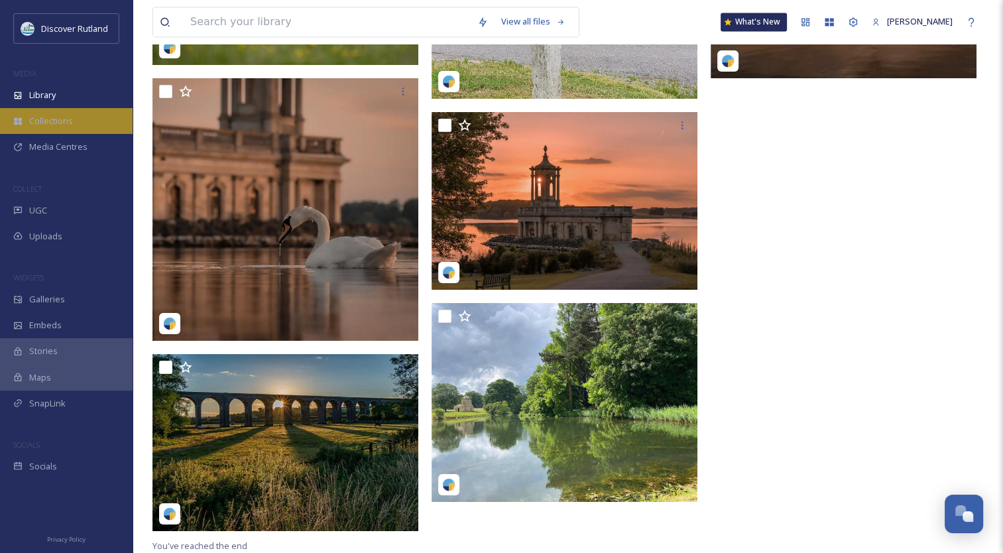
click at [80, 121] on div "Collections" at bounding box center [66, 121] width 133 height 26
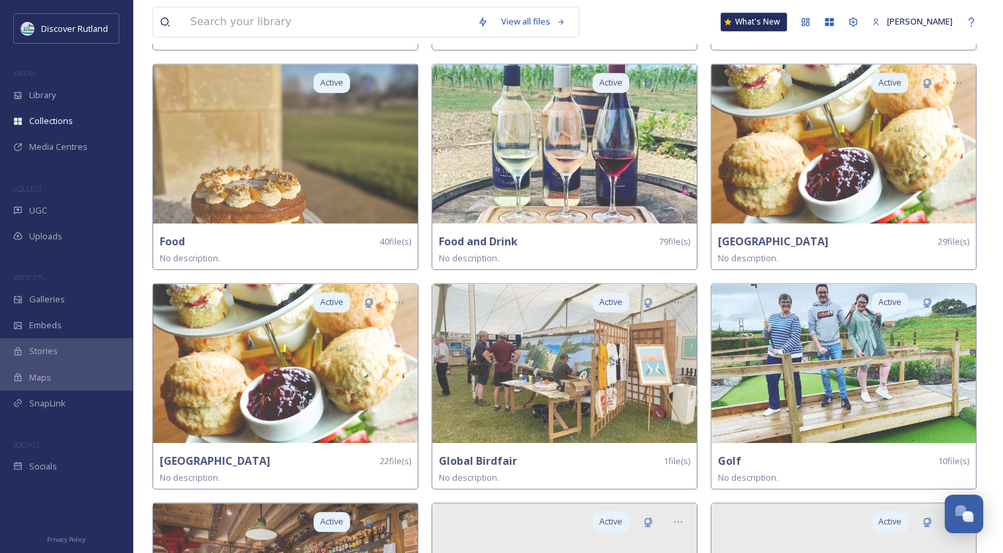
scroll to position [1204, 0]
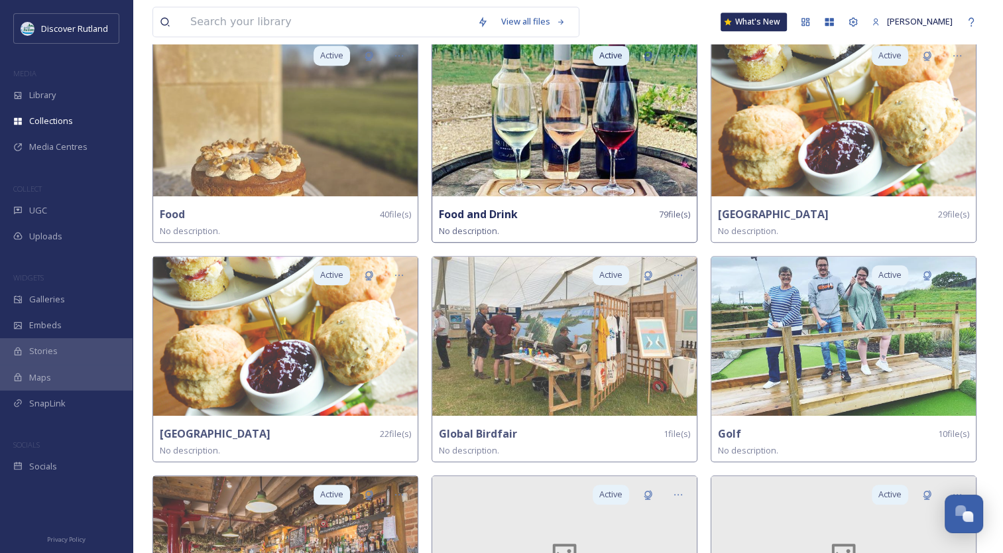
click at [549, 135] on img at bounding box center [564, 116] width 265 height 159
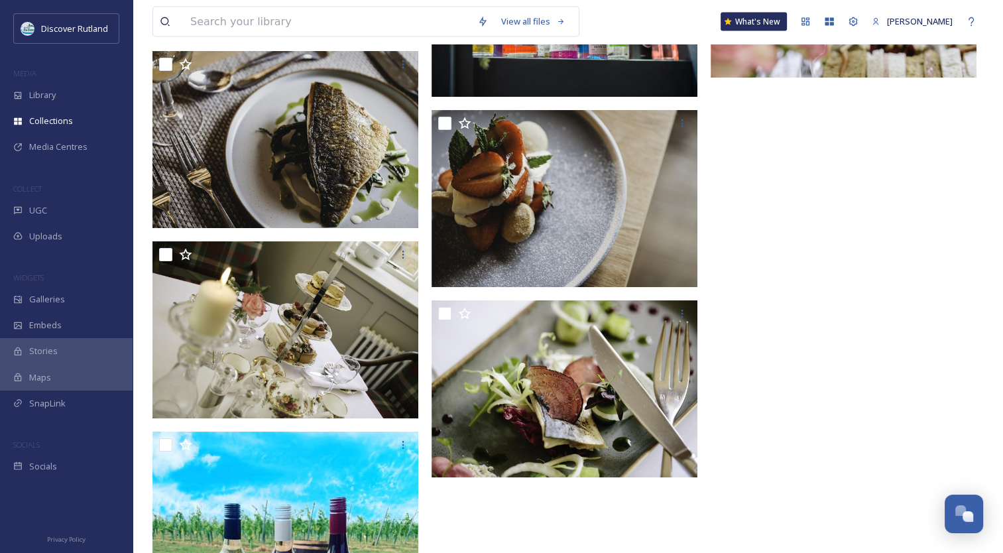
scroll to position [7599, 0]
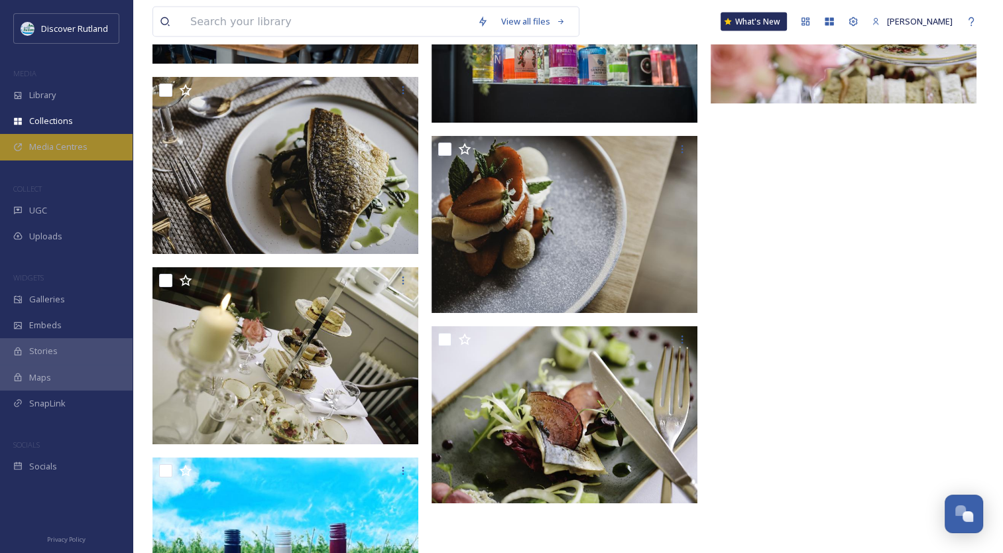
click at [35, 153] on div "Media Centres" at bounding box center [66, 147] width 133 height 26
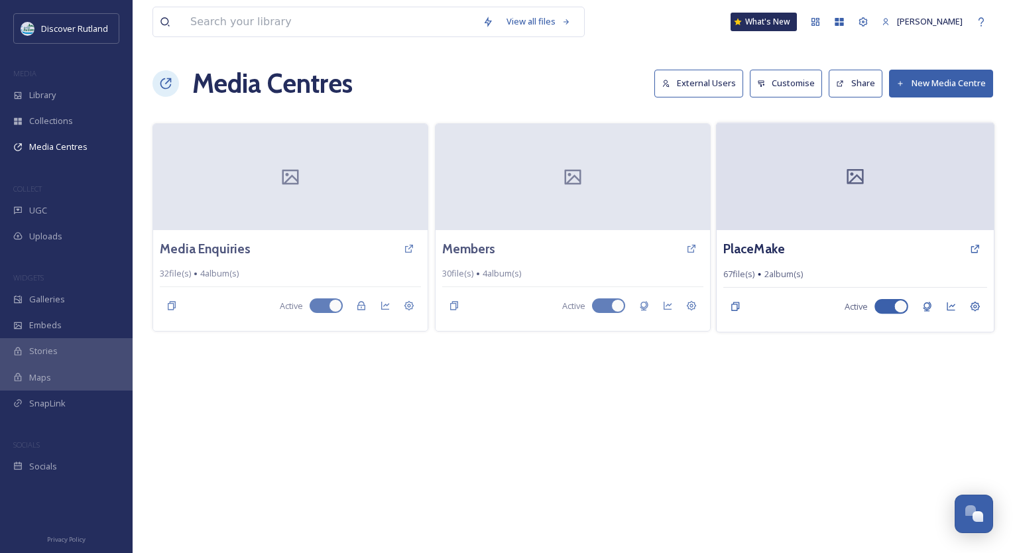
click at [797, 196] on div at bounding box center [855, 176] width 277 height 107
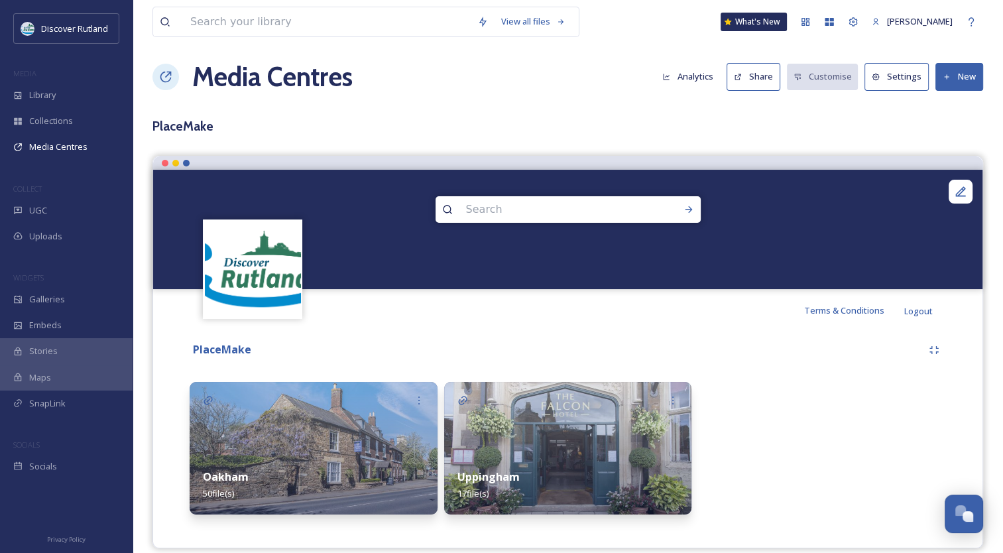
scroll to position [21, 0]
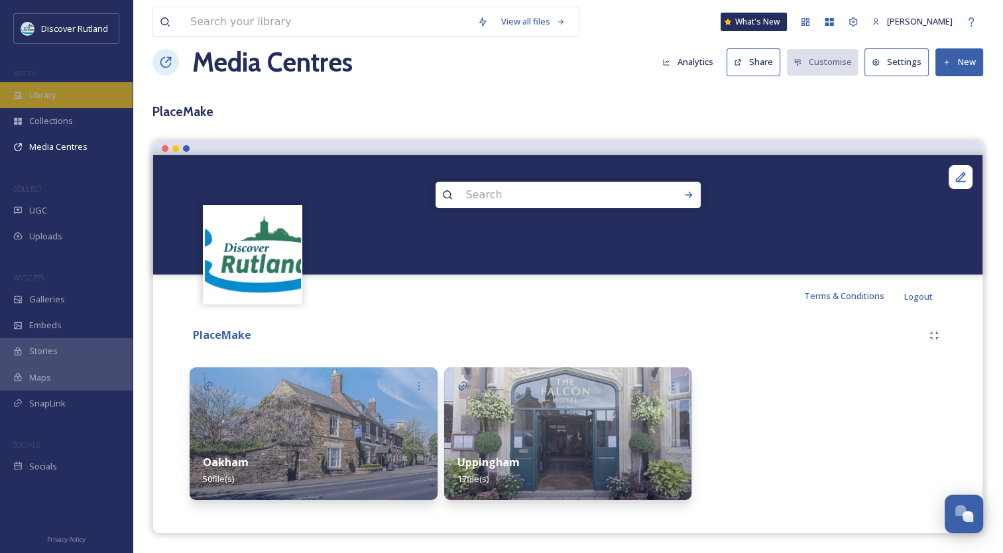
click at [42, 90] on span "Library" at bounding box center [42, 95] width 27 height 13
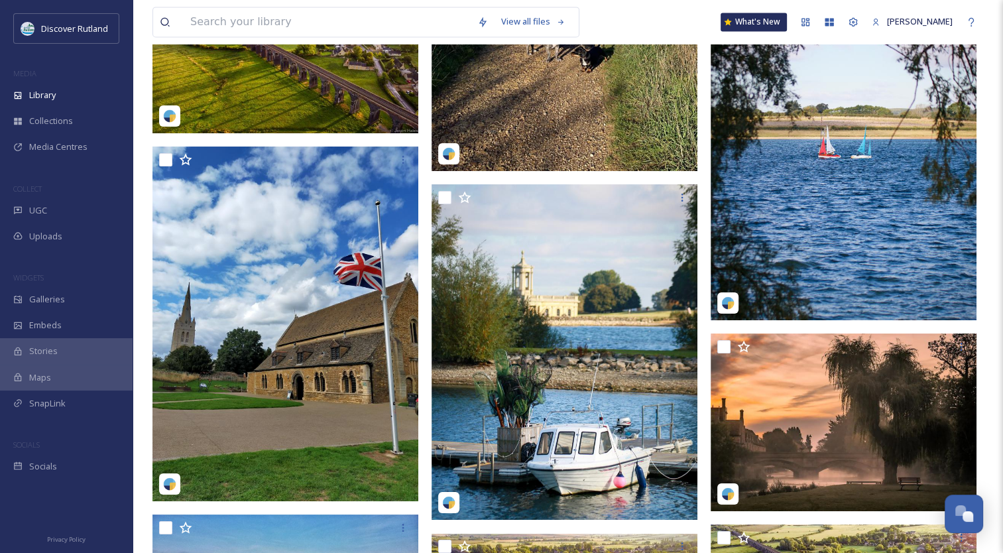
scroll to position [21910, 0]
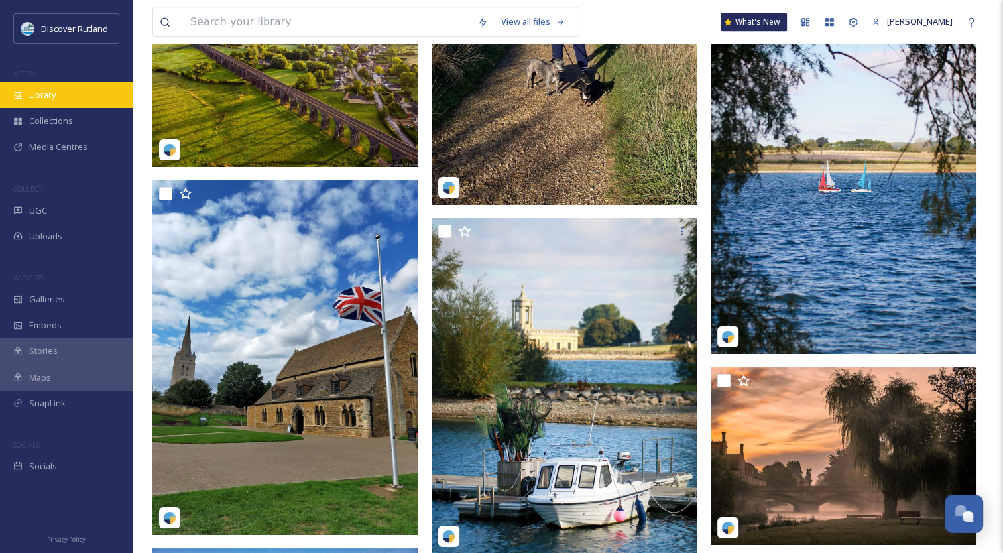
click at [34, 92] on span "Library" at bounding box center [42, 95] width 27 height 13
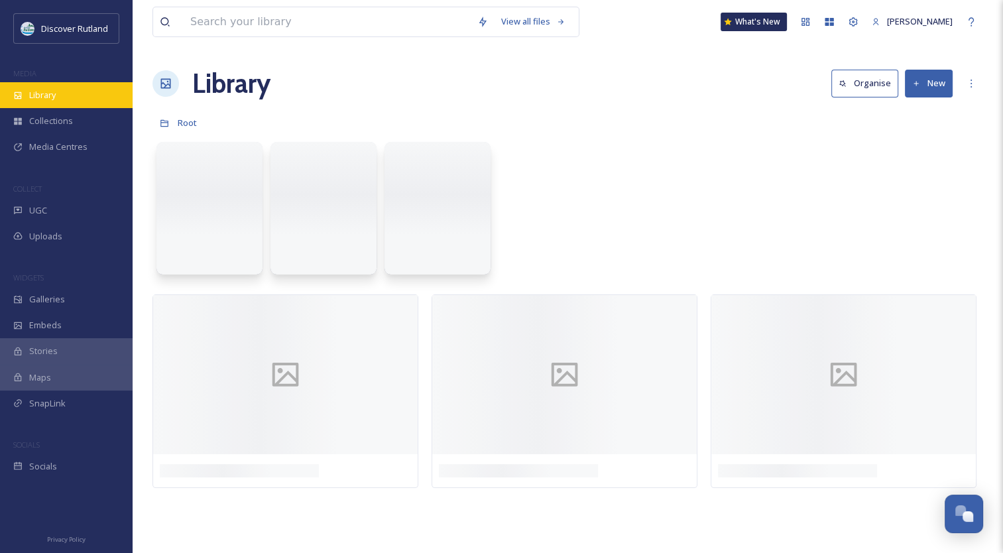
scroll to position [0, 0]
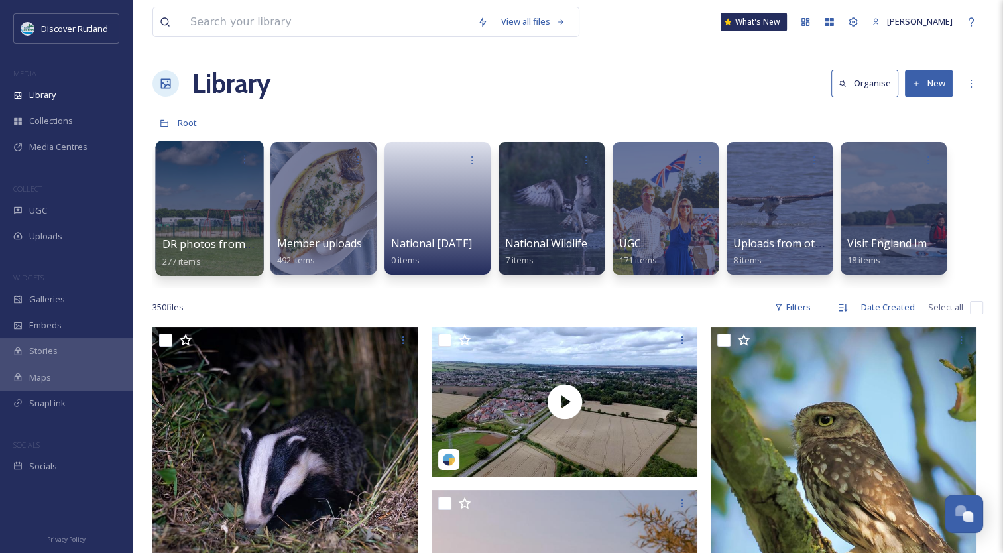
click at [231, 215] on div at bounding box center [209, 208] width 108 height 135
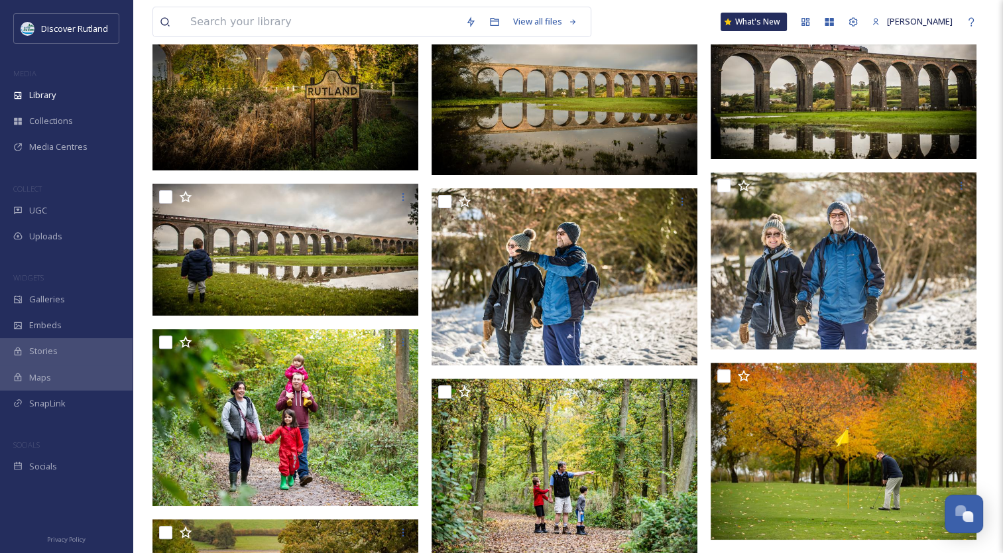
scroll to position [318, 0]
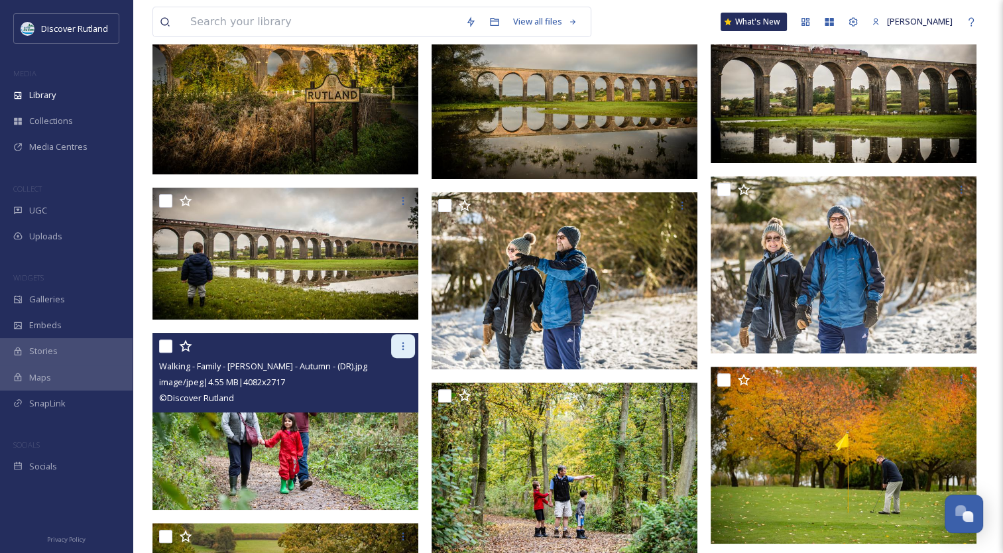
click at [396, 351] on div at bounding box center [403, 346] width 24 height 24
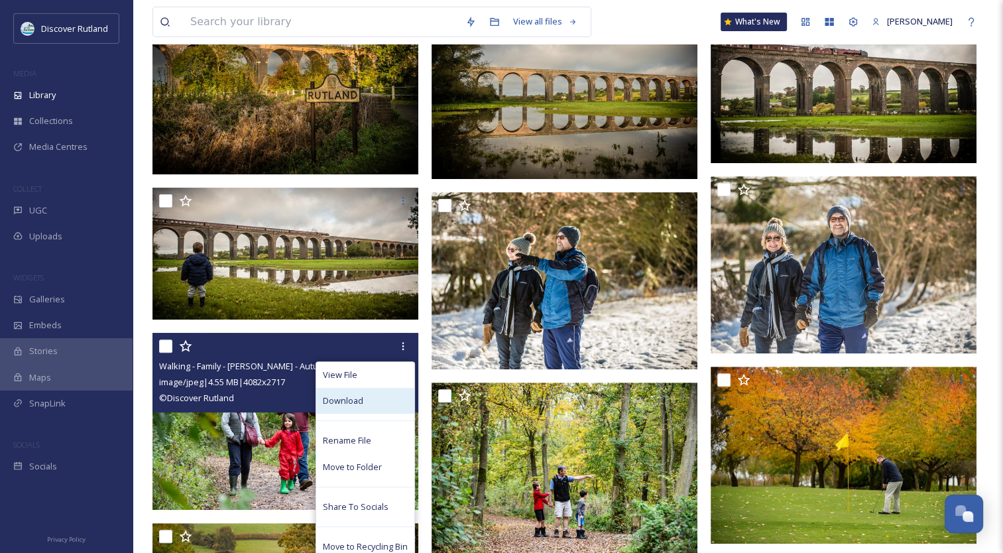
click at [363, 400] on div "Download" at bounding box center [365, 401] width 98 height 26
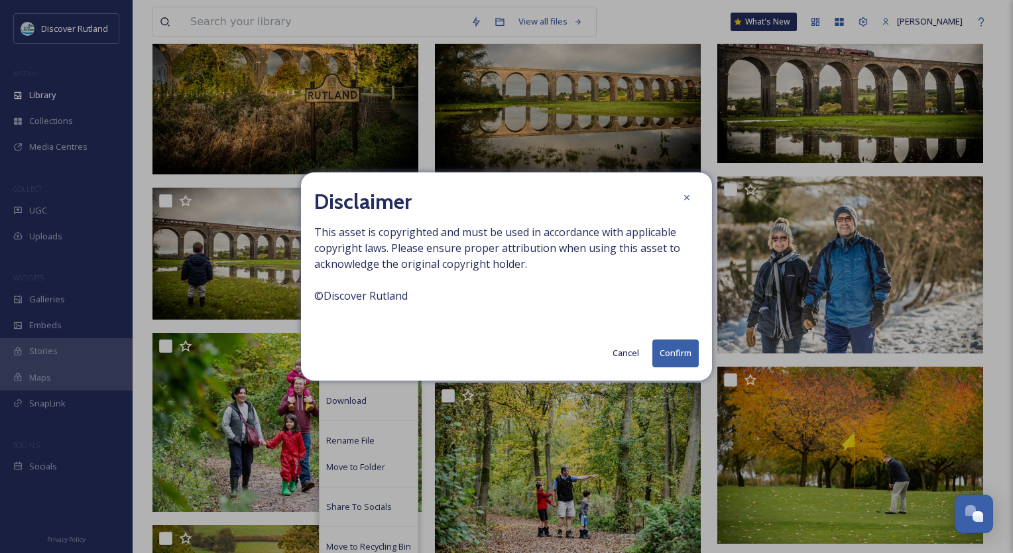
click at [682, 353] on button "Confirm" at bounding box center [675, 352] width 46 height 27
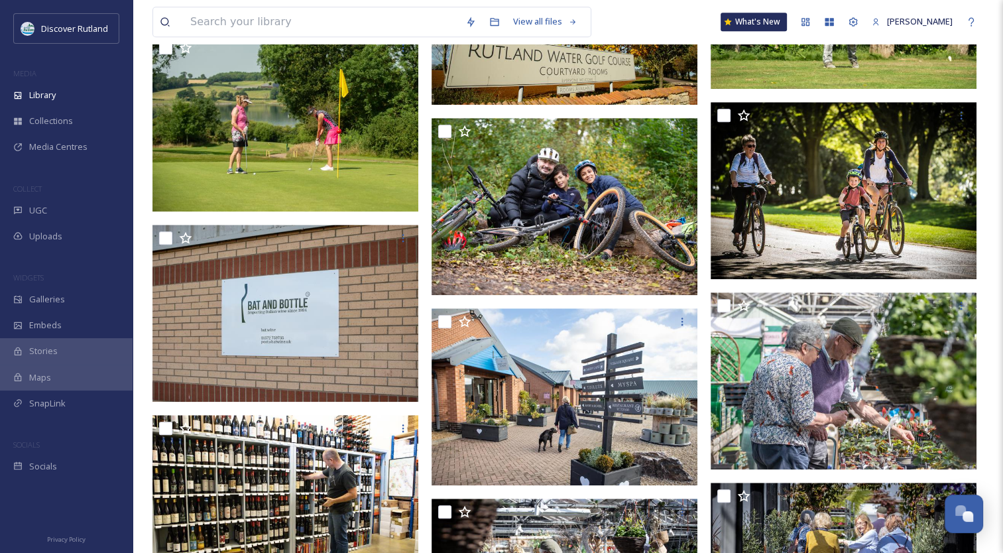
scroll to position [991, 0]
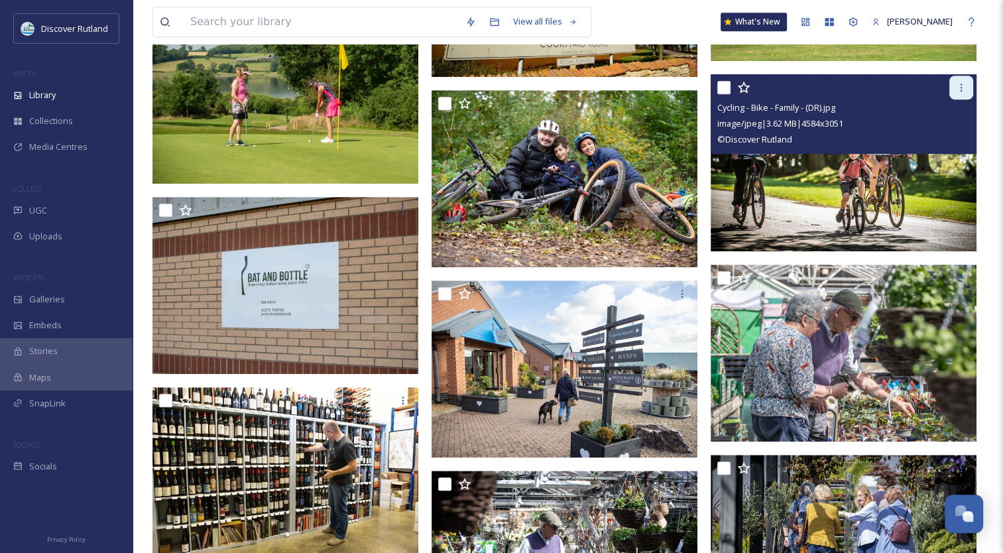
click at [960, 86] on icon at bounding box center [961, 87] width 11 height 11
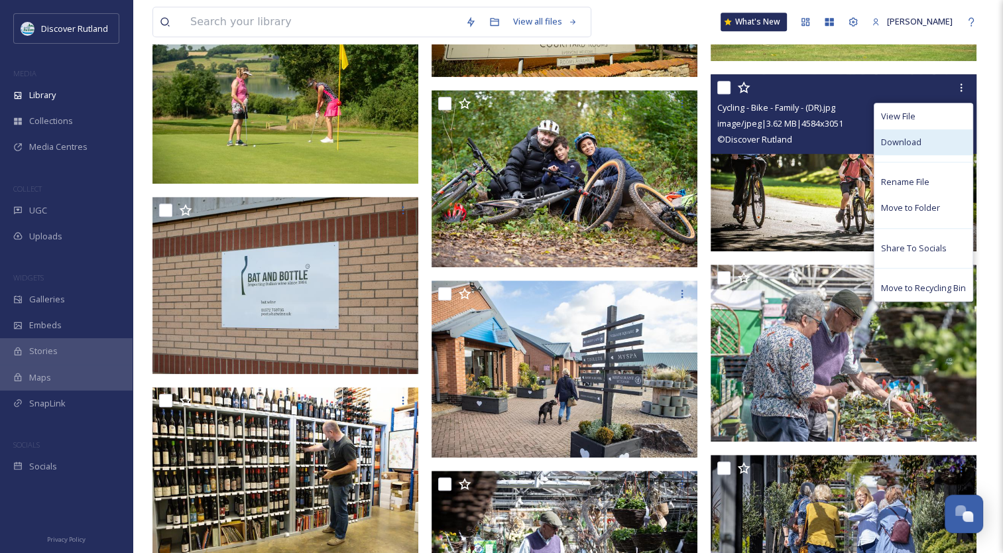
click at [914, 137] on span "Download" at bounding box center [901, 142] width 40 height 13
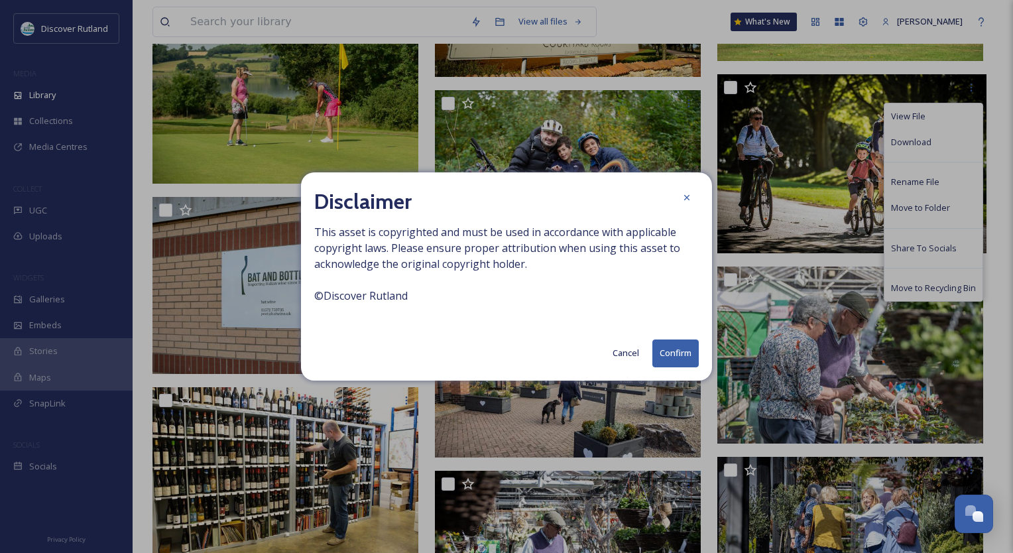
click at [657, 358] on button "Confirm" at bounding box center [675, 352] width 46 height 27
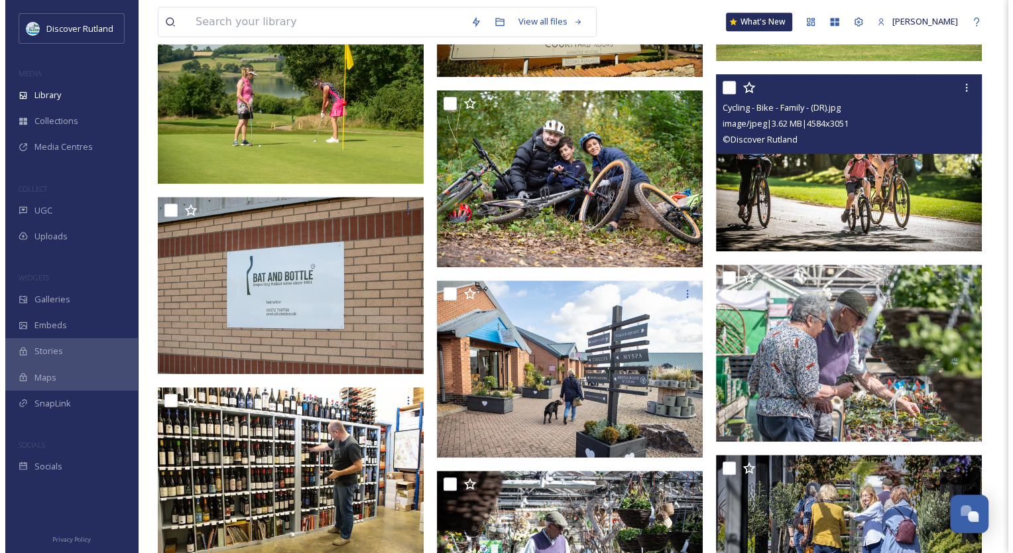
scroll to position [989, 0]
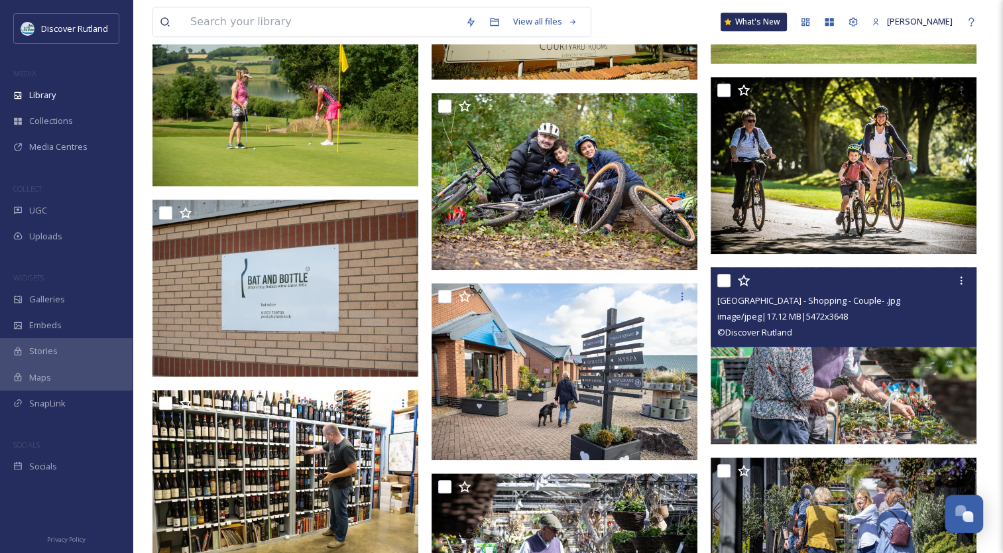
click at [844, 400] on img at bounding box center [844, 356] width 266 height 178
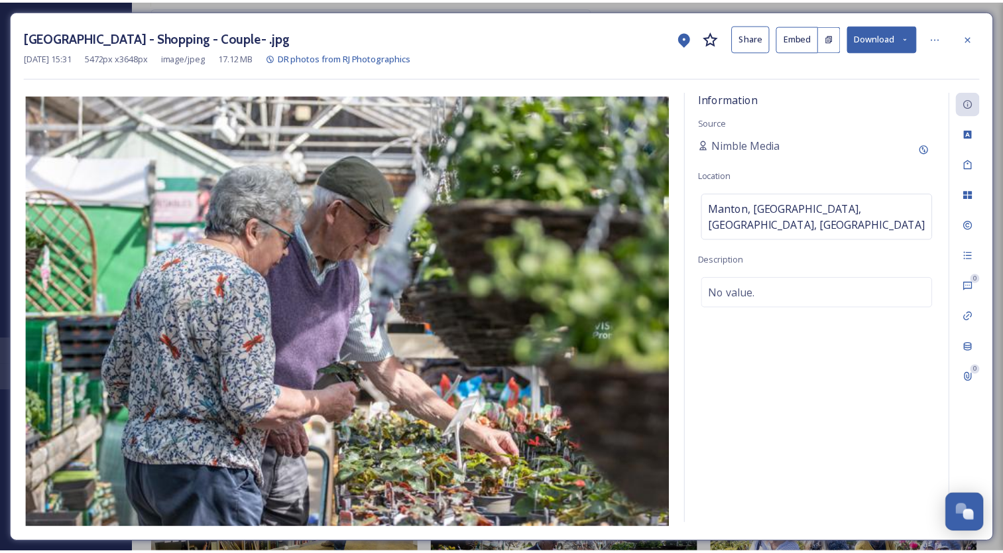
scroll to position [996, 0]
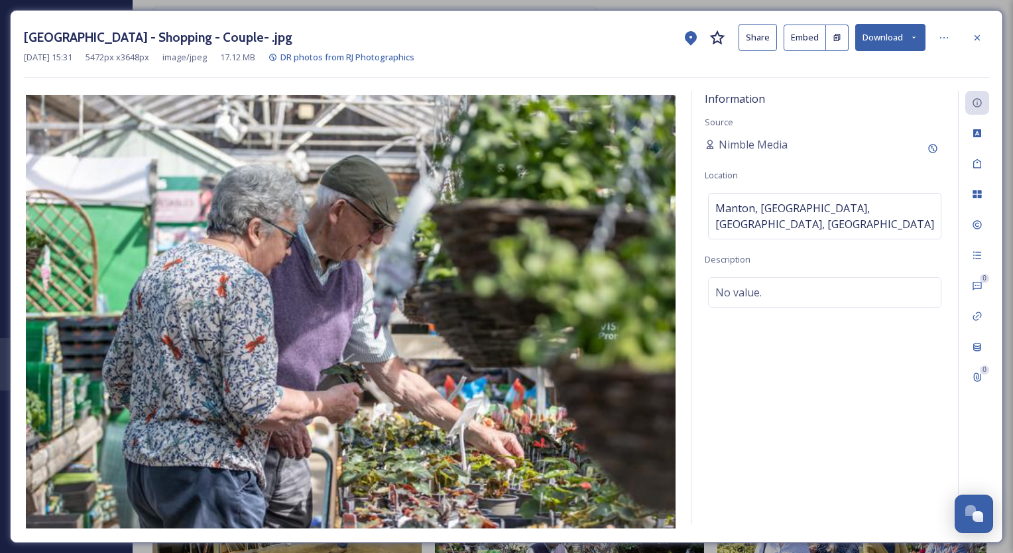
click at [896, 32] on button "Download" at bounding box center [890, 37] width 70 height 27
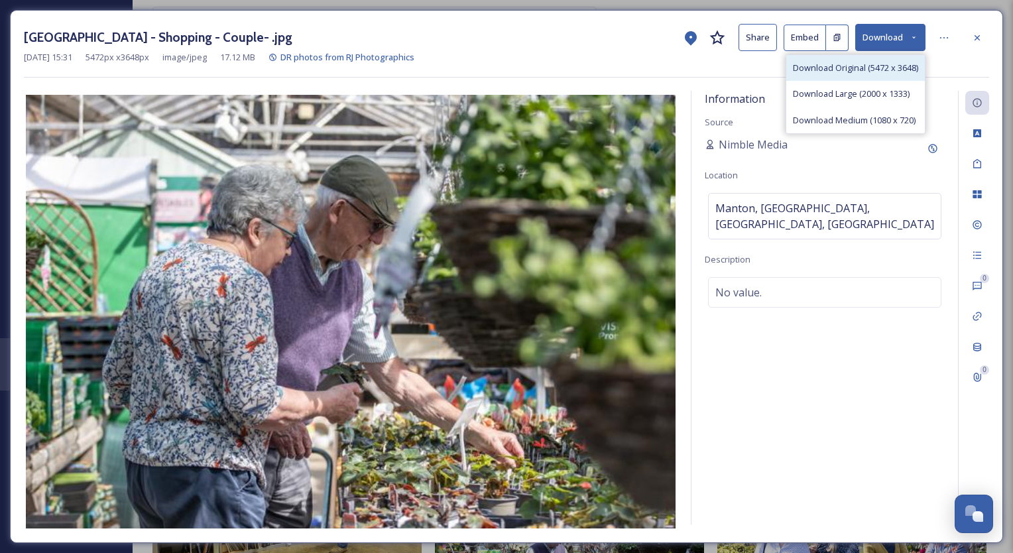
click at [870, 65] on span "Download Original (5472 x 3648)" at bounding box center [855, 68] width 125 height 13
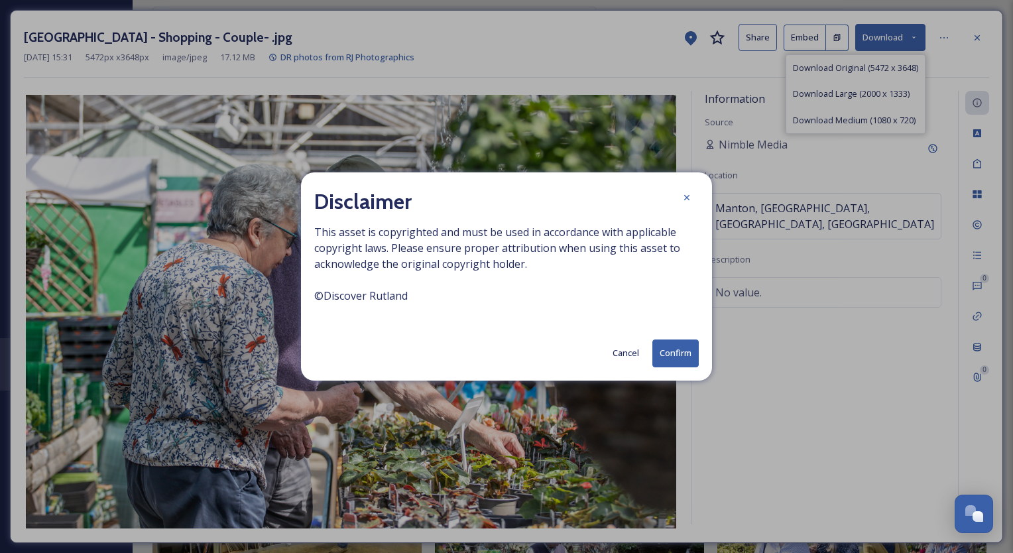
click at [683, 354] on button "Confirm" at bounding box center [675, 352] width 46 height 27
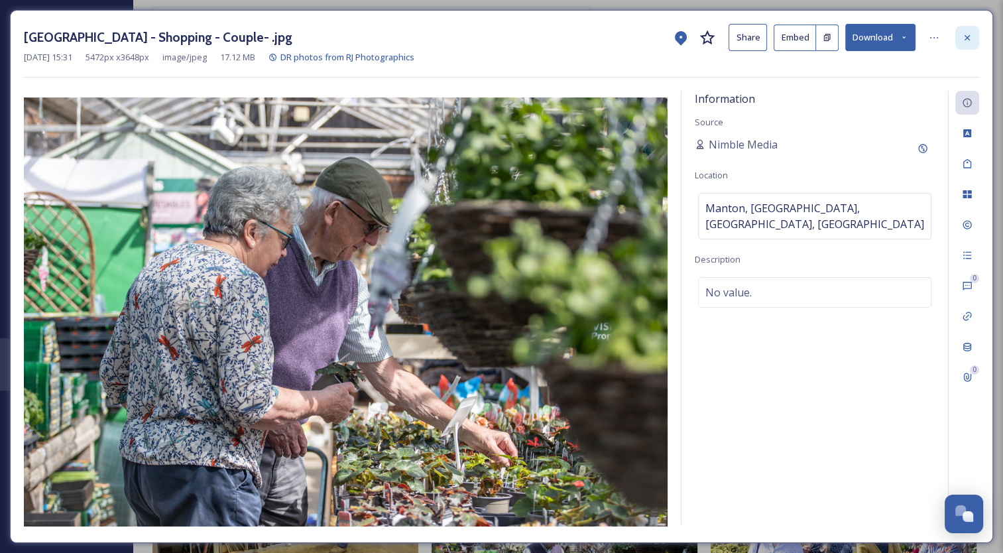
click at [965, 34] on icon at bounding box center [967, 37] width 11 height 11
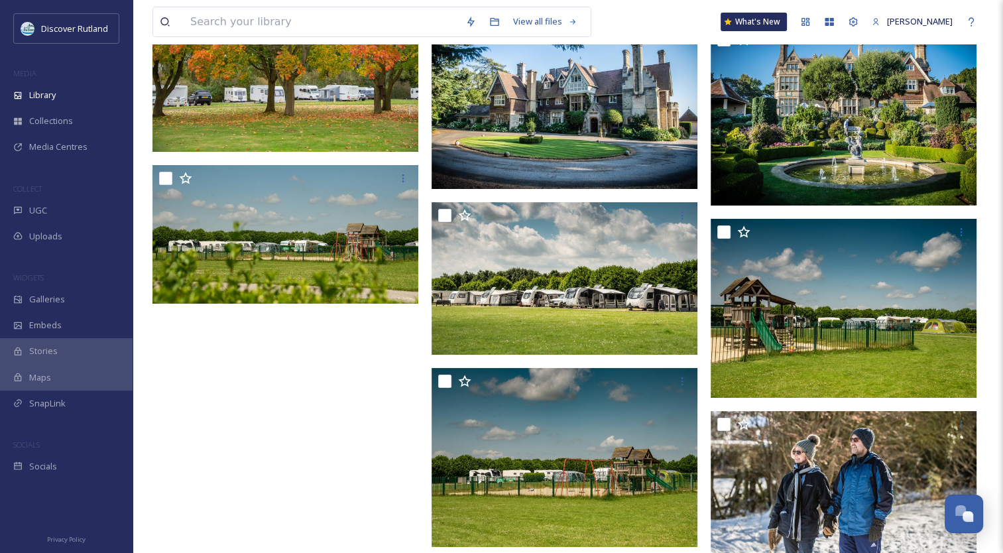
scroll to position [4909, 0]
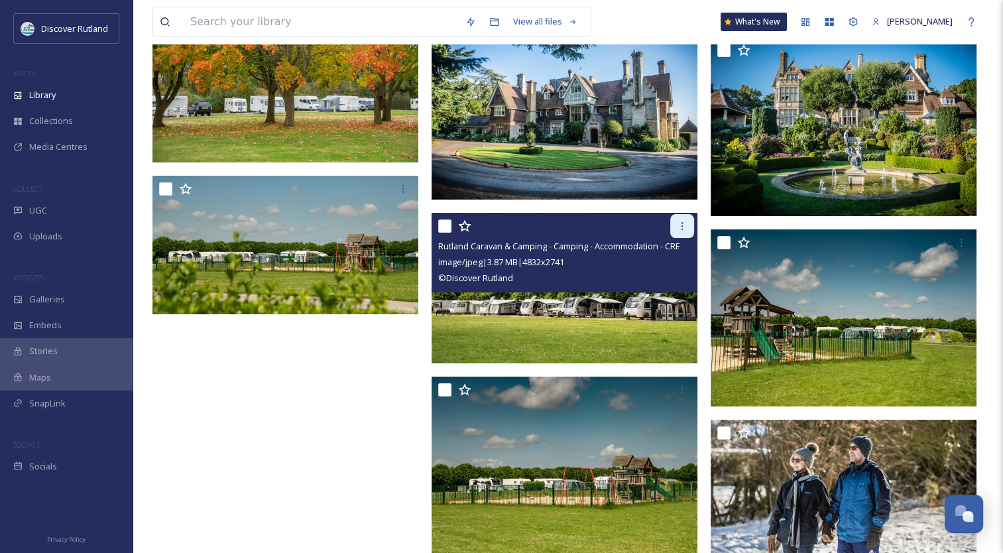
click at [680, 226] on icon at bounding box center [682, 226] width 11 height 11
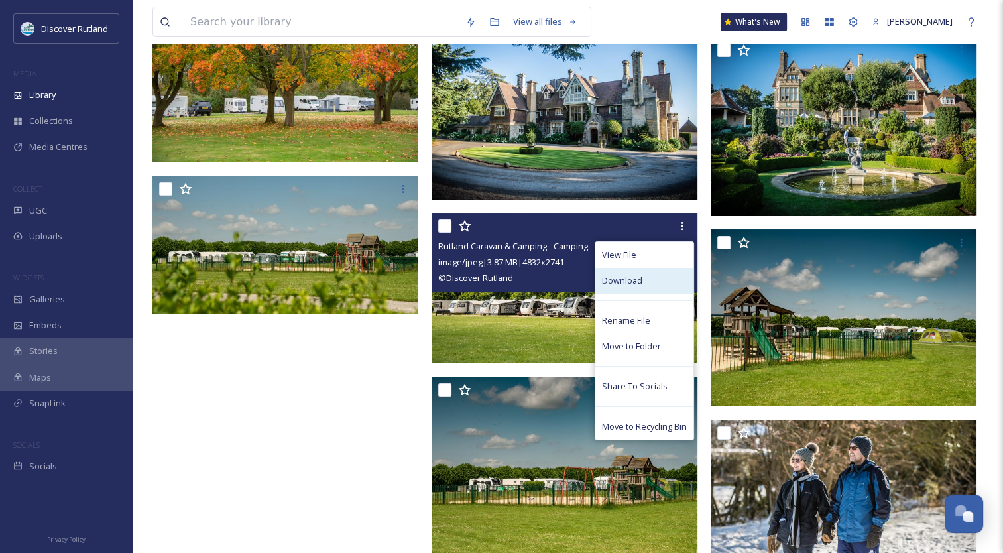
click at [635, 280] on span "Download" at bounding box center [622, 280] width 40 height 13
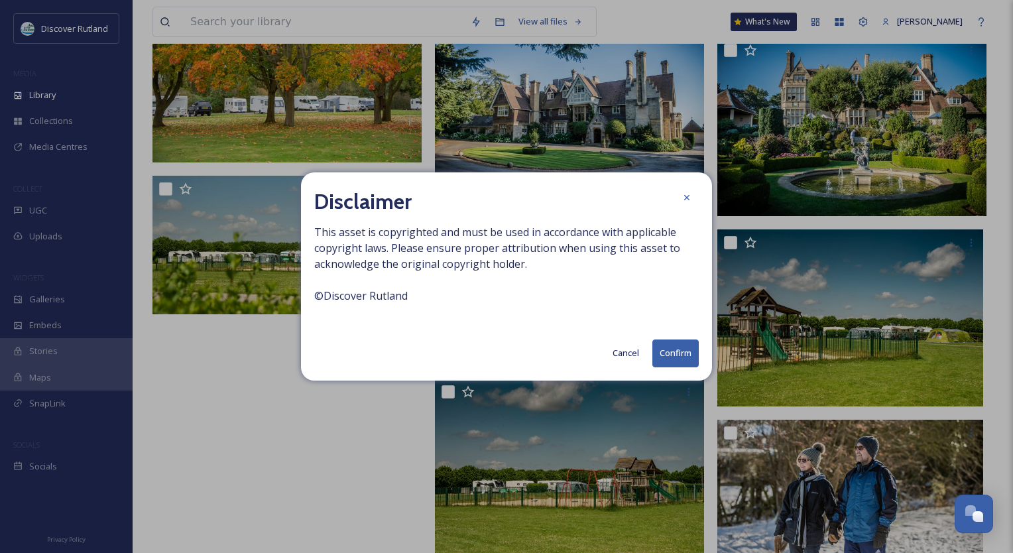
click at [682, 350] on button "Confirm" at bounding box center [675, 352] width 46 height 27
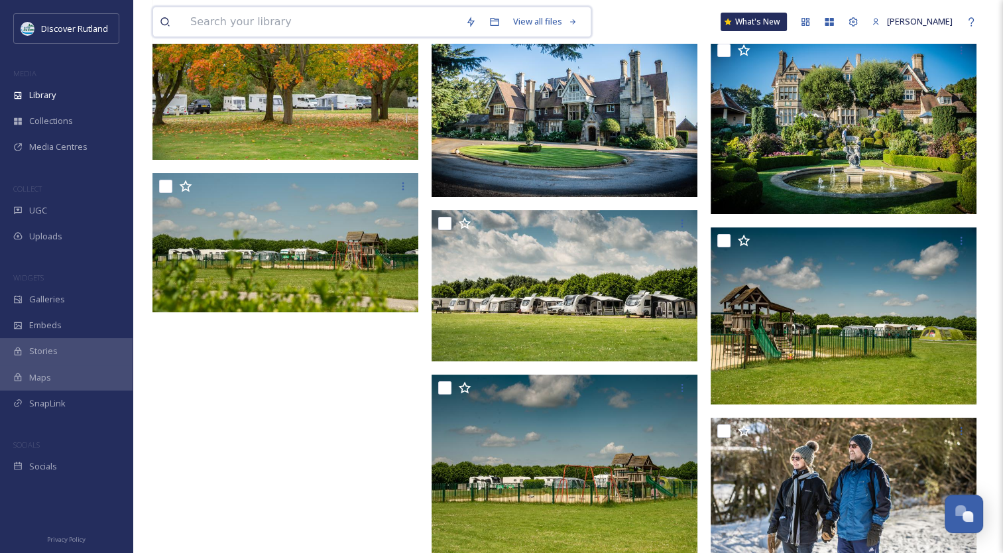
click at [385, 19] on input at bounding box center [321, 21] width 275 height 29
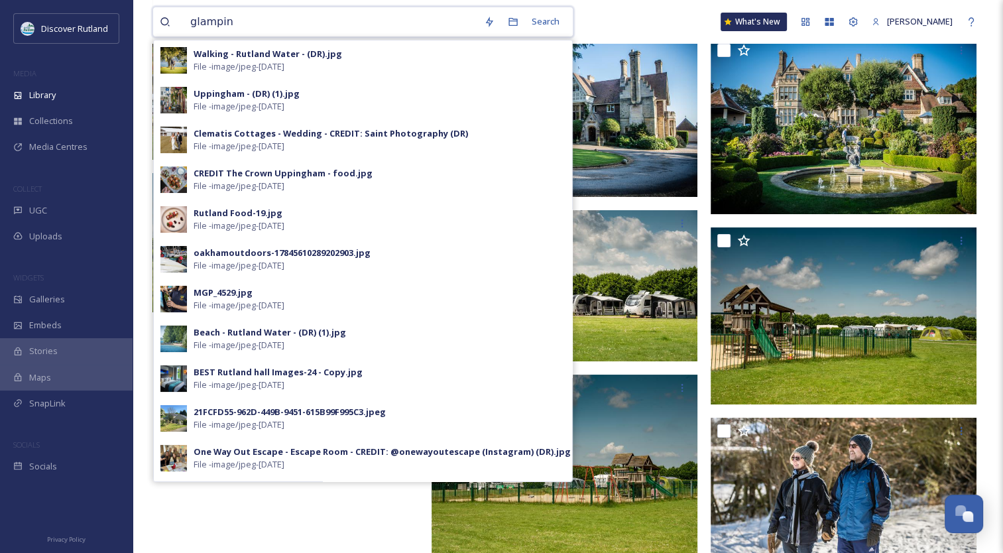
type input "glamping"
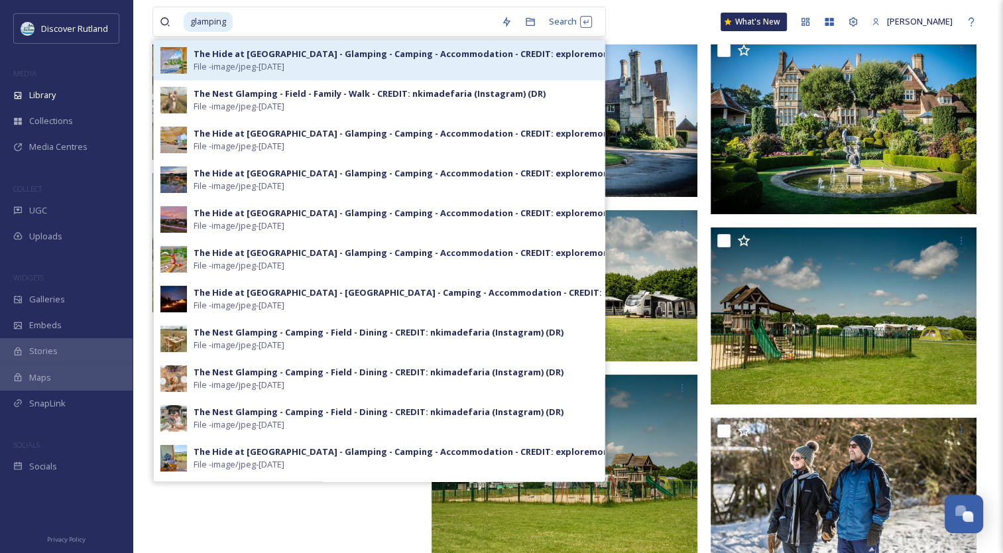
click at [359, 53] on div "The Hide at [GEOGRAPHIC_DATA] - Glamping - Camping - Accommodation - CREDIT: ex…" at bounding box center [472, 54] width 557 height 13
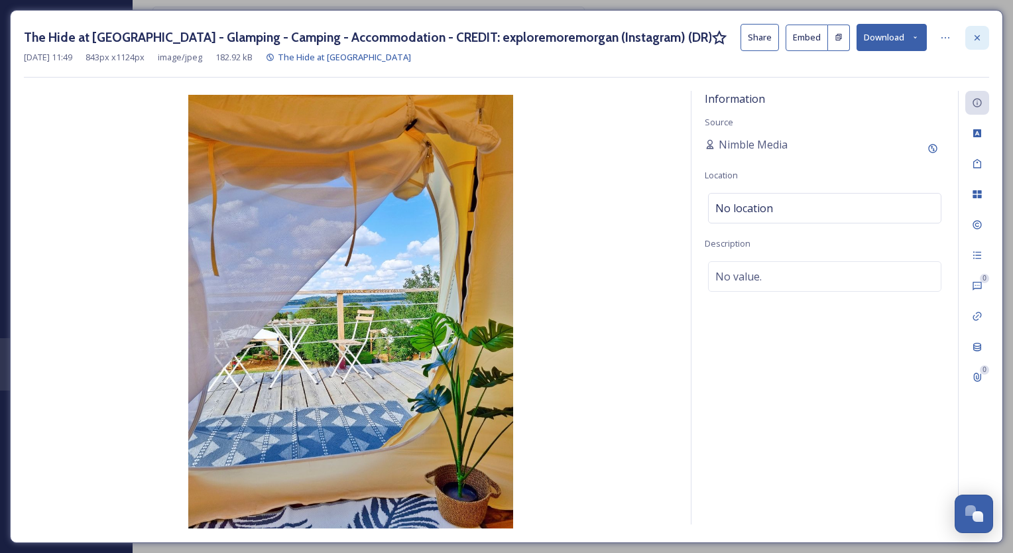
click at [984, 40] on div at bounding box center [977, 38] width 24 height 24
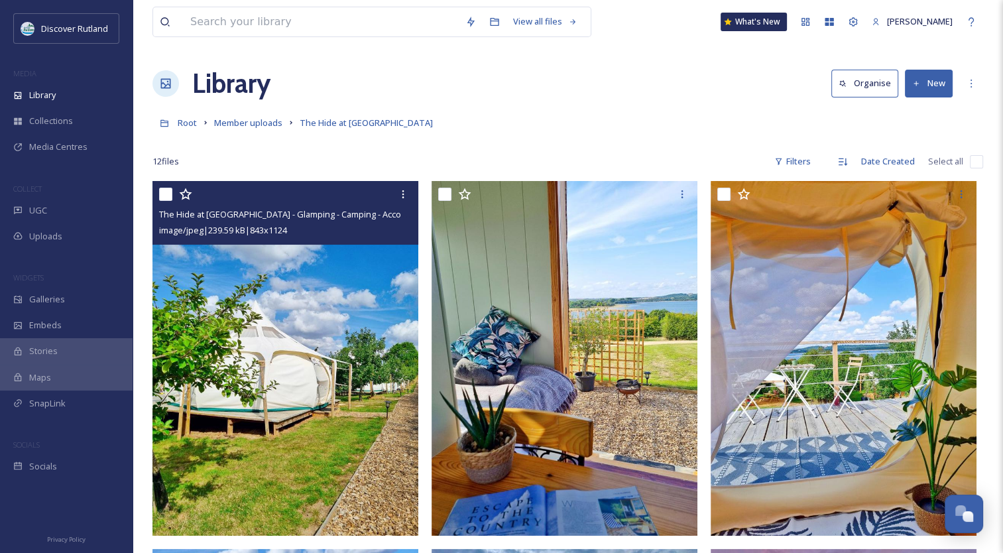
click at [364, 394] on img at bounding box center [285, 358] width 266 height 354
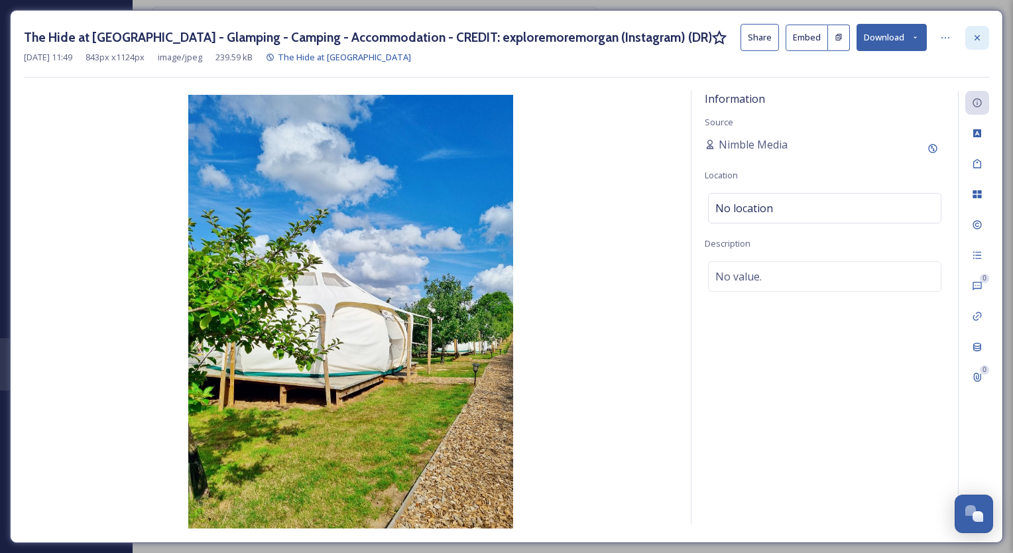
click at [979, 38] on icon at bounding box center [977, 36] width 5 height 5
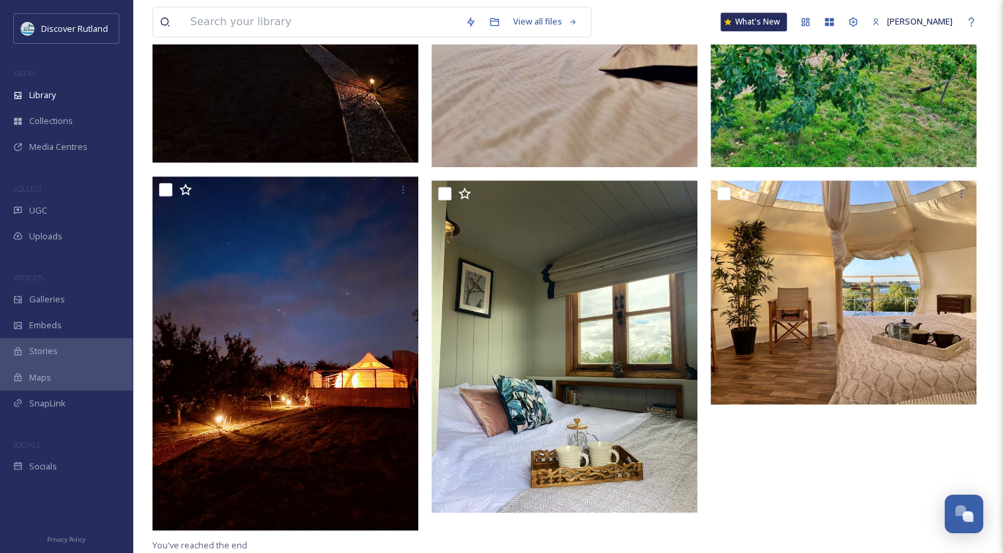
scroll to position [1117, 0]
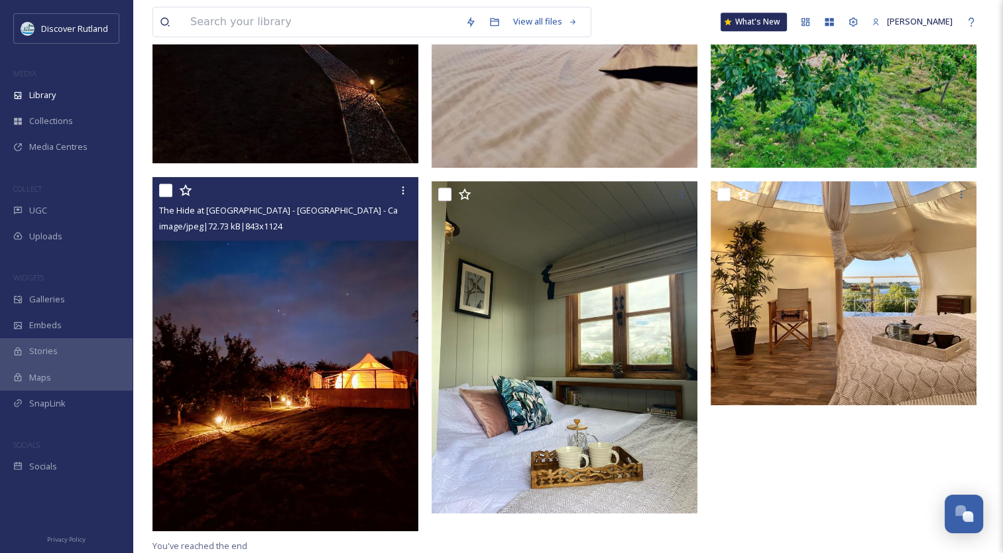
click at [242, 375] on img at bounding box center [285, 354] width 266 height 354
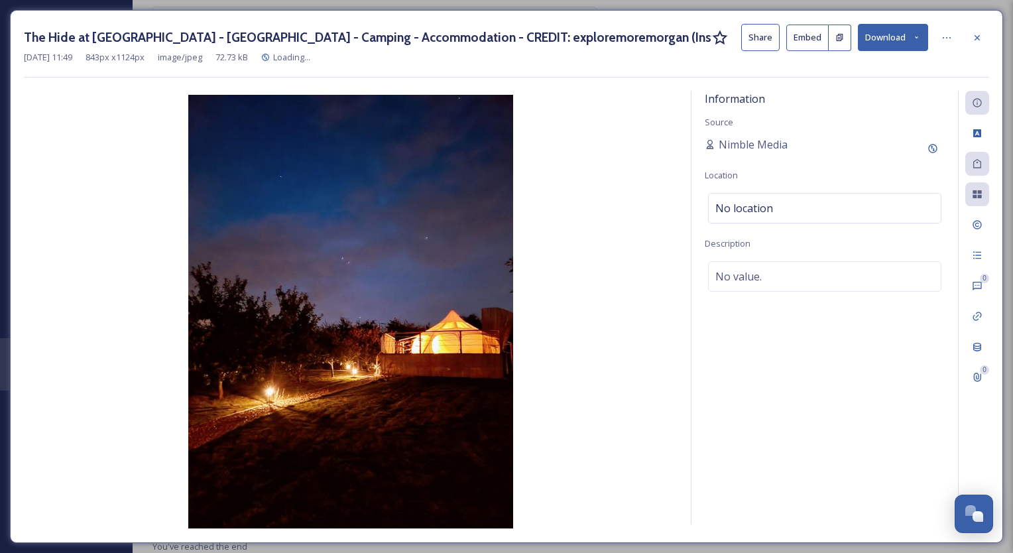
scroll to position [1103, 0]
click at [981, 37] on icon at bounding box center [977, 37] width 11 height 11
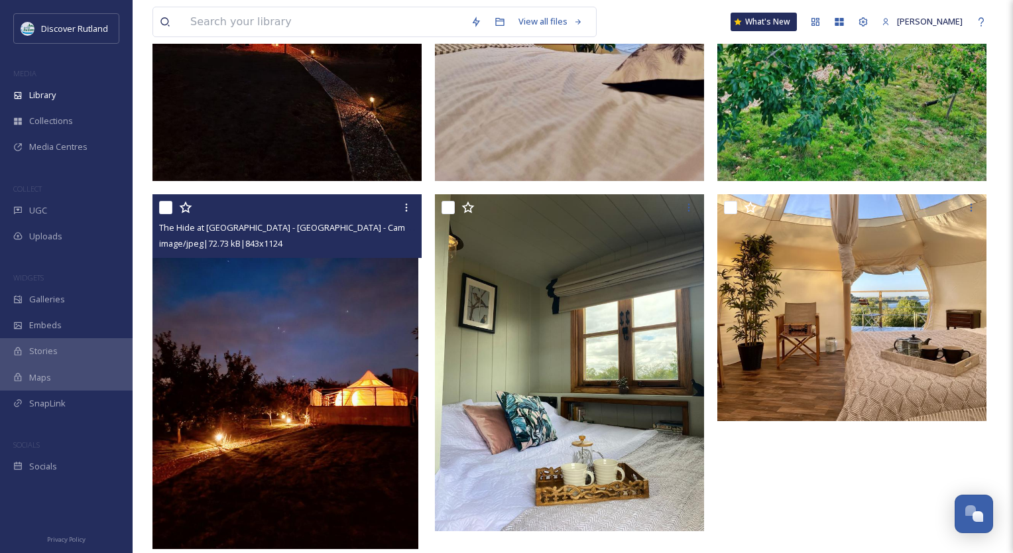
scroll to position [1121, 0]
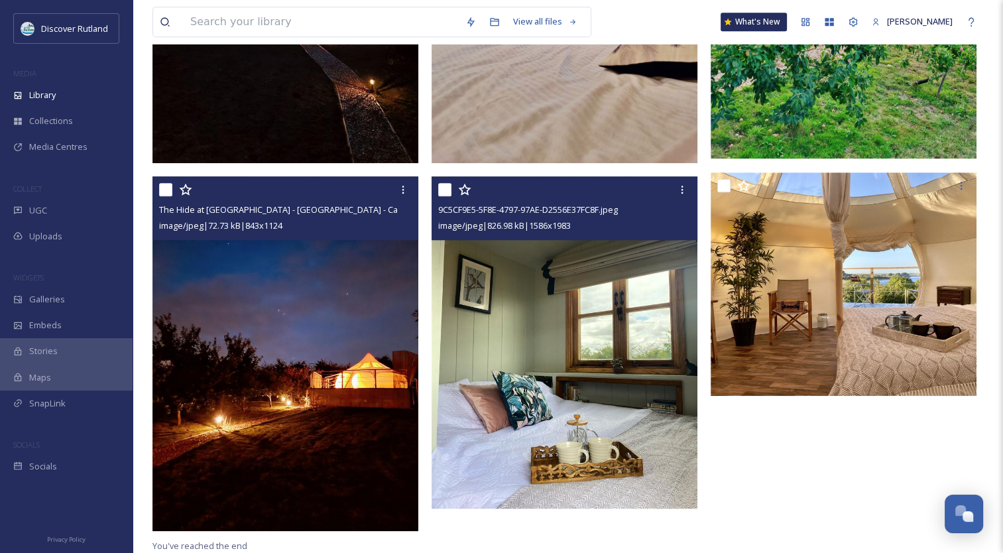
click at [589, 353] on img at bounding box center [565, 342] width 266 height 332
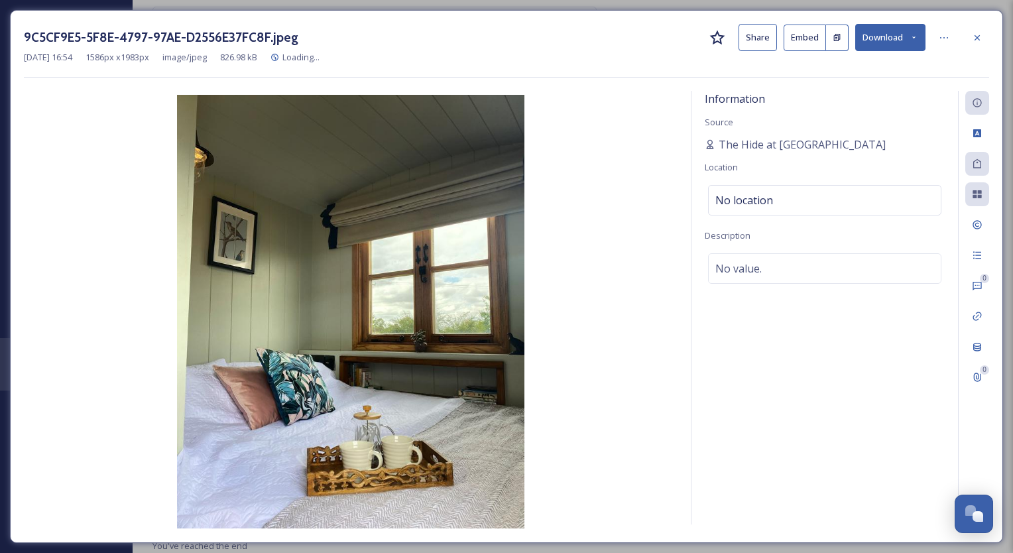
scroll to position [1125, 0]
drag, startPoint x: 456, startPoint y: 367, endPoint x: 884, endPoint y: 48, distance: 534.0
click at [884, 48] on button "Download" at bounding box center [890, 37] width 70 height 27
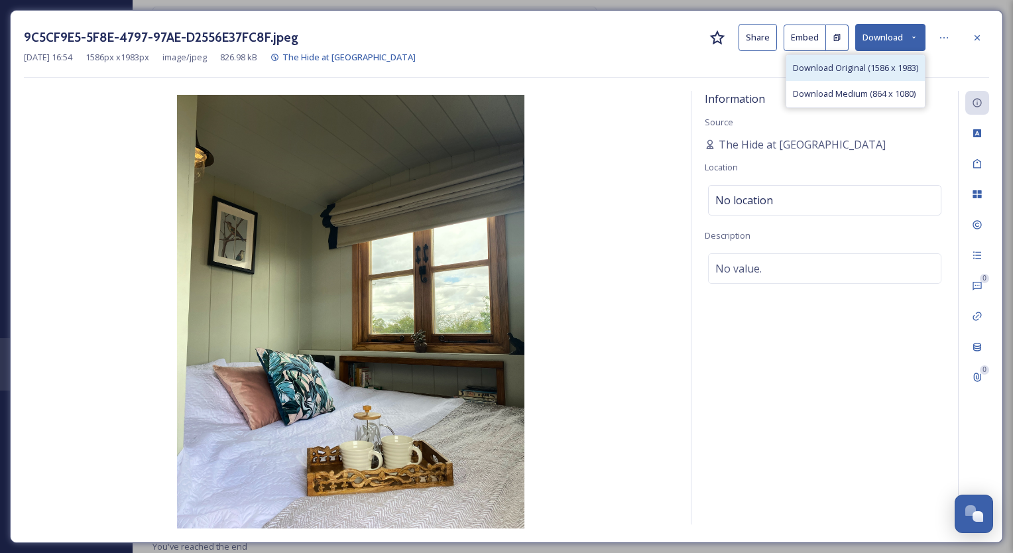
click at [869, 76] on div "Download Original (1586 x 1983)" at bounding box center [855, 68] width 139 height 26
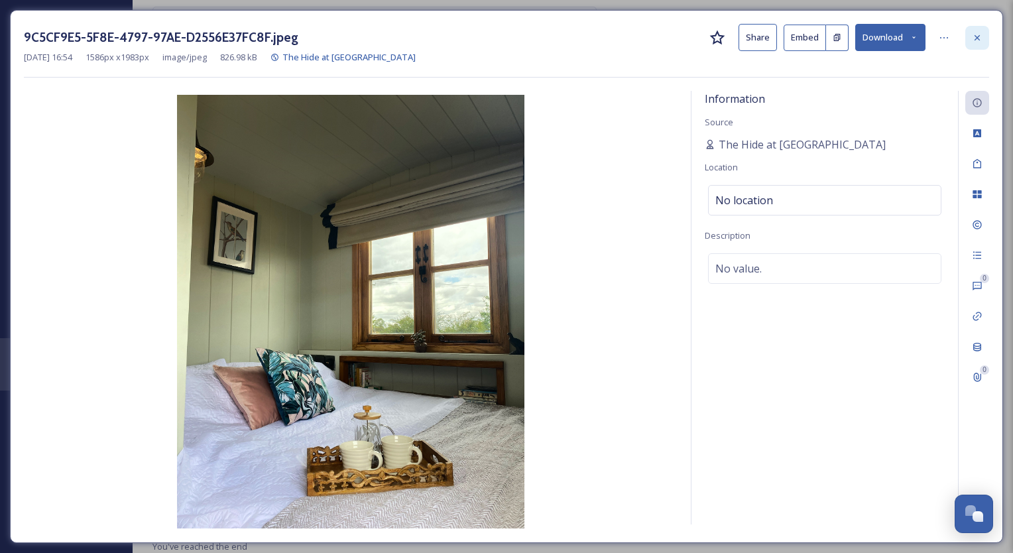
click at [981, 42] on div at bounding box center [977, 38] width 24 height 24
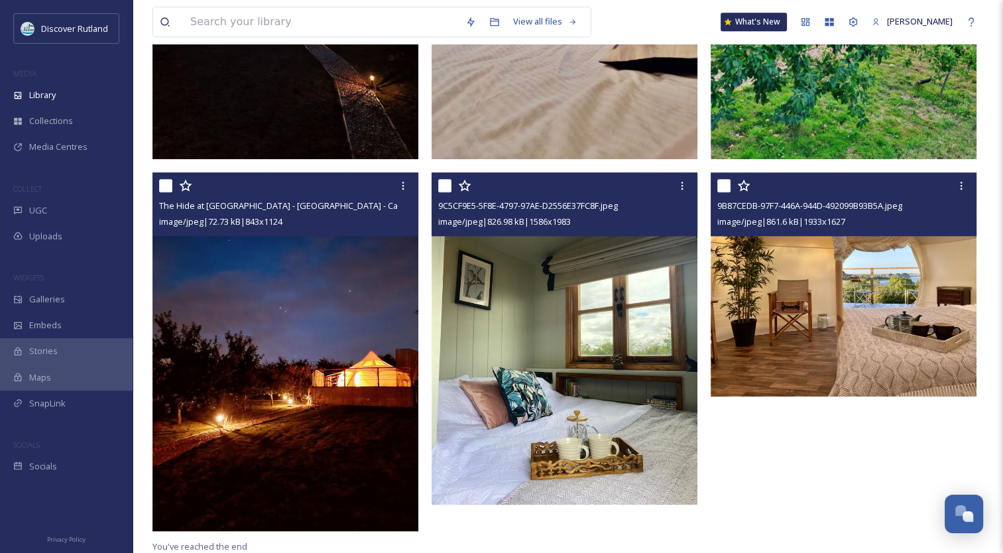
click at [873, 322] on img at bounding box center [844, 283] width 266 height 223
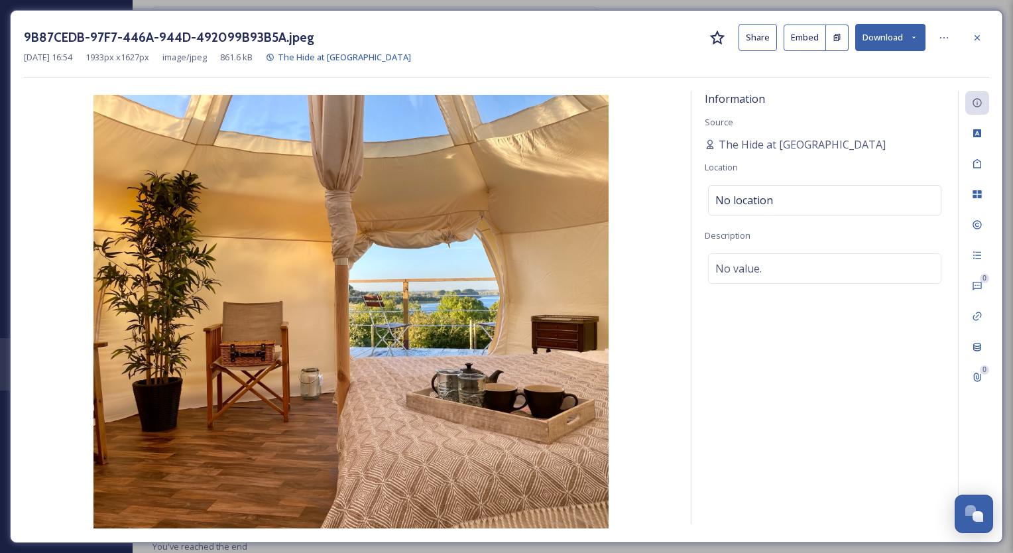
click at [890, 29] on button "Download" at bounding box center [890, 37] width 70 height 27
click at [827, 72] on span "Download Original (1933 x 1627)" at bounding box center [855, 68] width 125 height 13
